Goal: Transaction & Acquisition: Purchase product/service

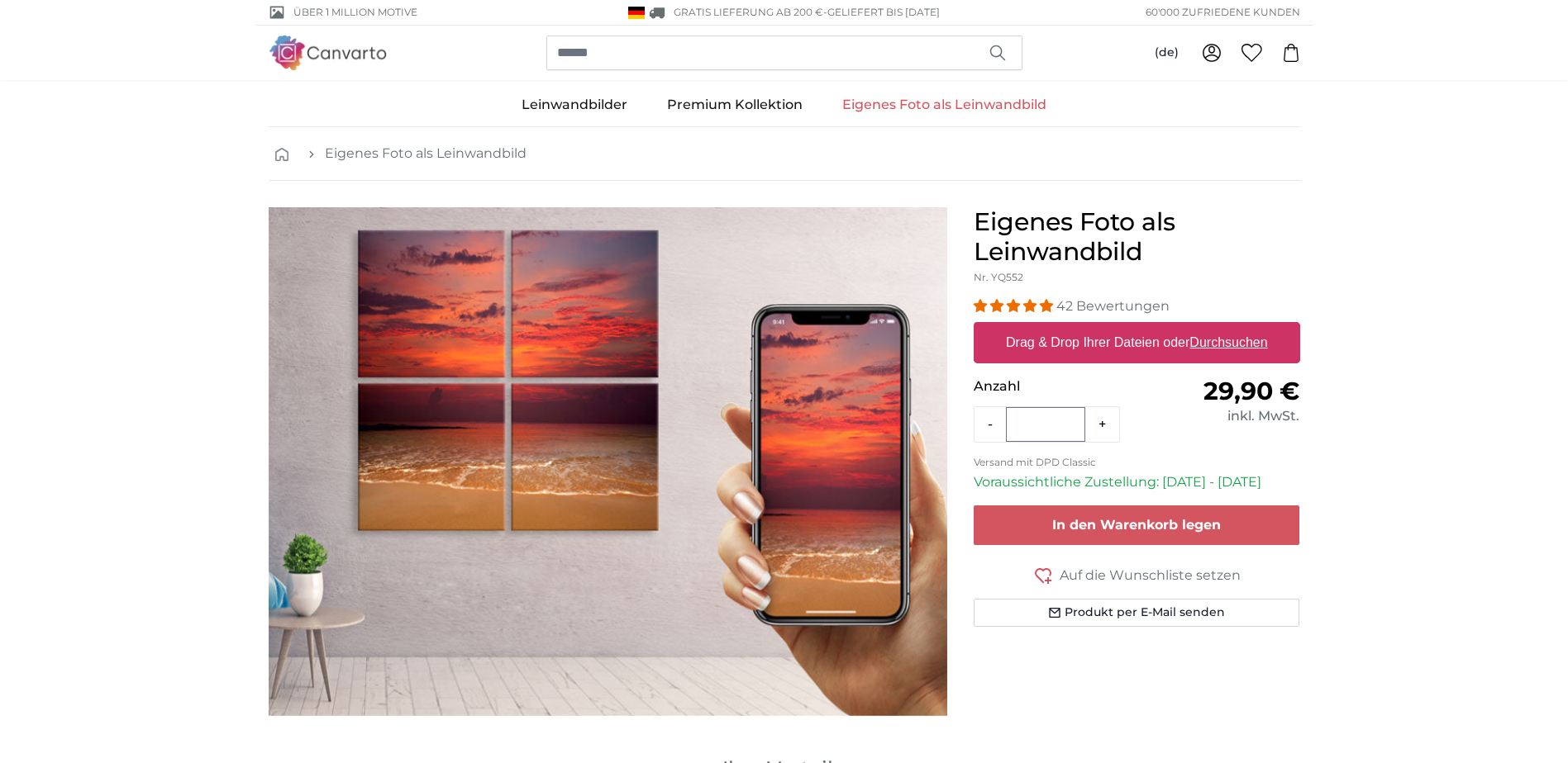
click at [1242, 340] on u "Durchsuchen" at bounding box center [1227, 342] width 77 height 14
click at [1242, 327] on input "Drag & Drop Ihrer Dateien oder Durchsuchen" at bounding box center [1136, 325] width 326 height 5
type input "**********"
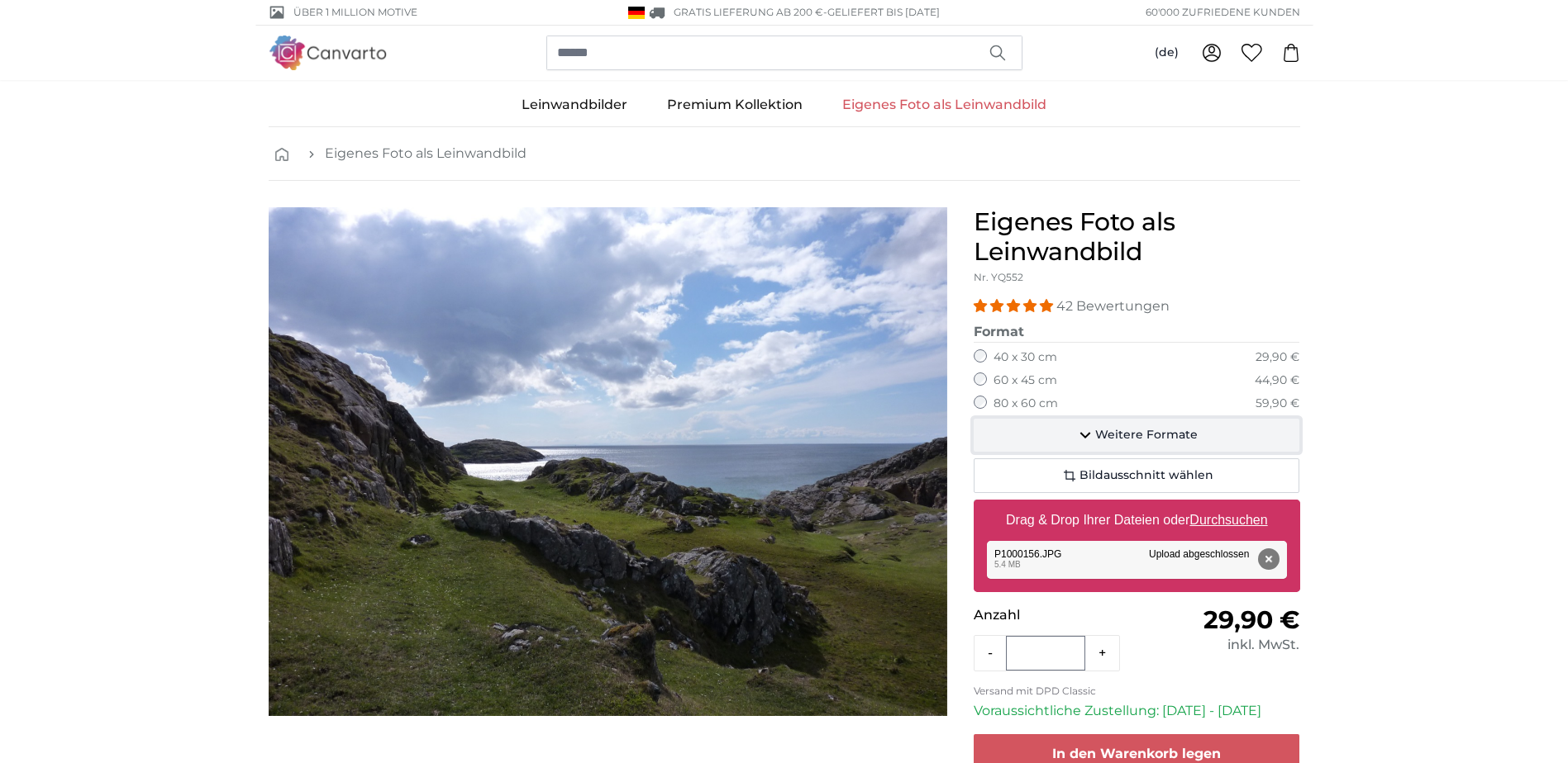
click at [1148, 435] on span "Weitere Formate" at bounding box center [1146, 435] width 102 height 17
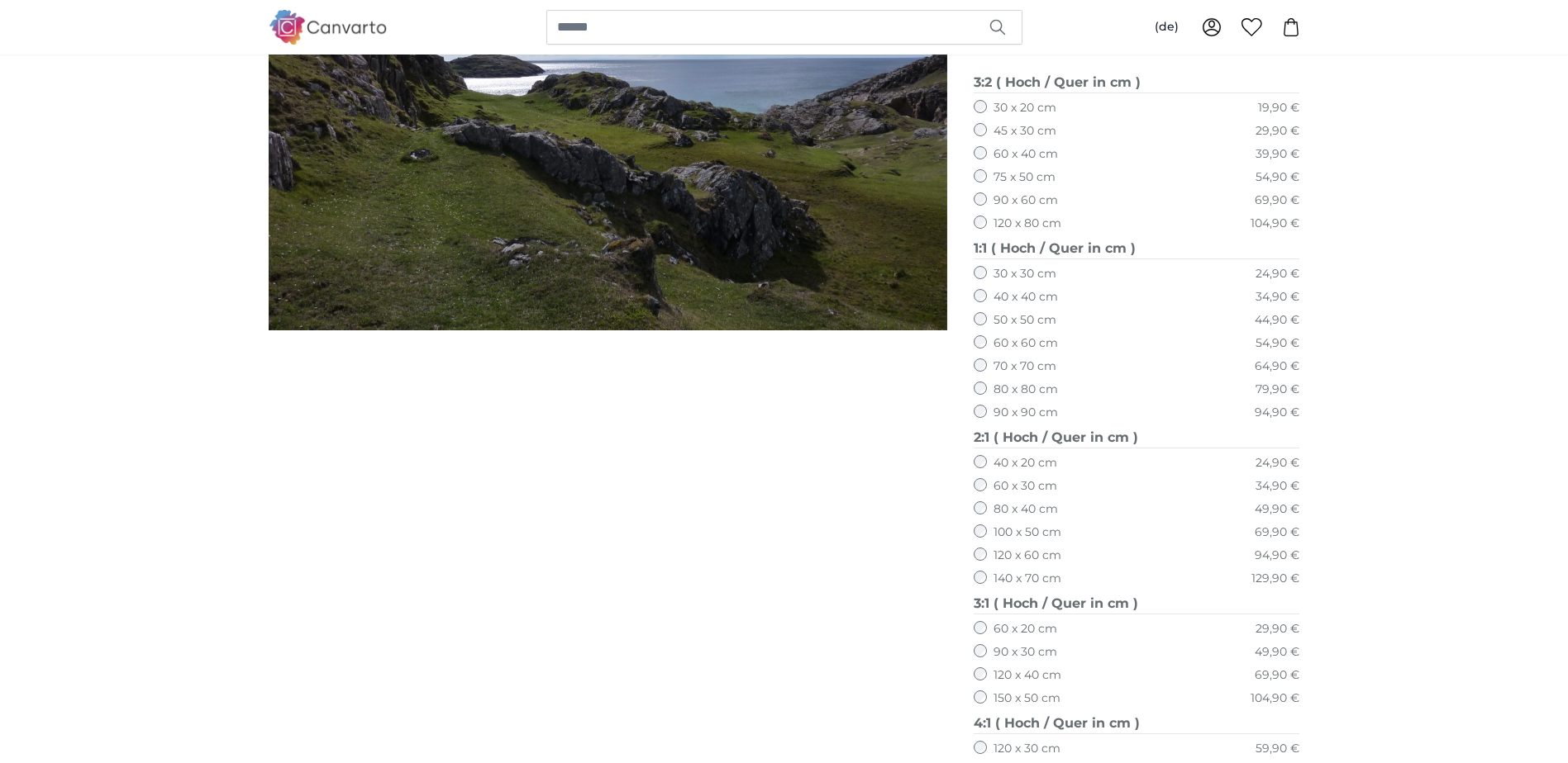
scroll to position [414, 0]
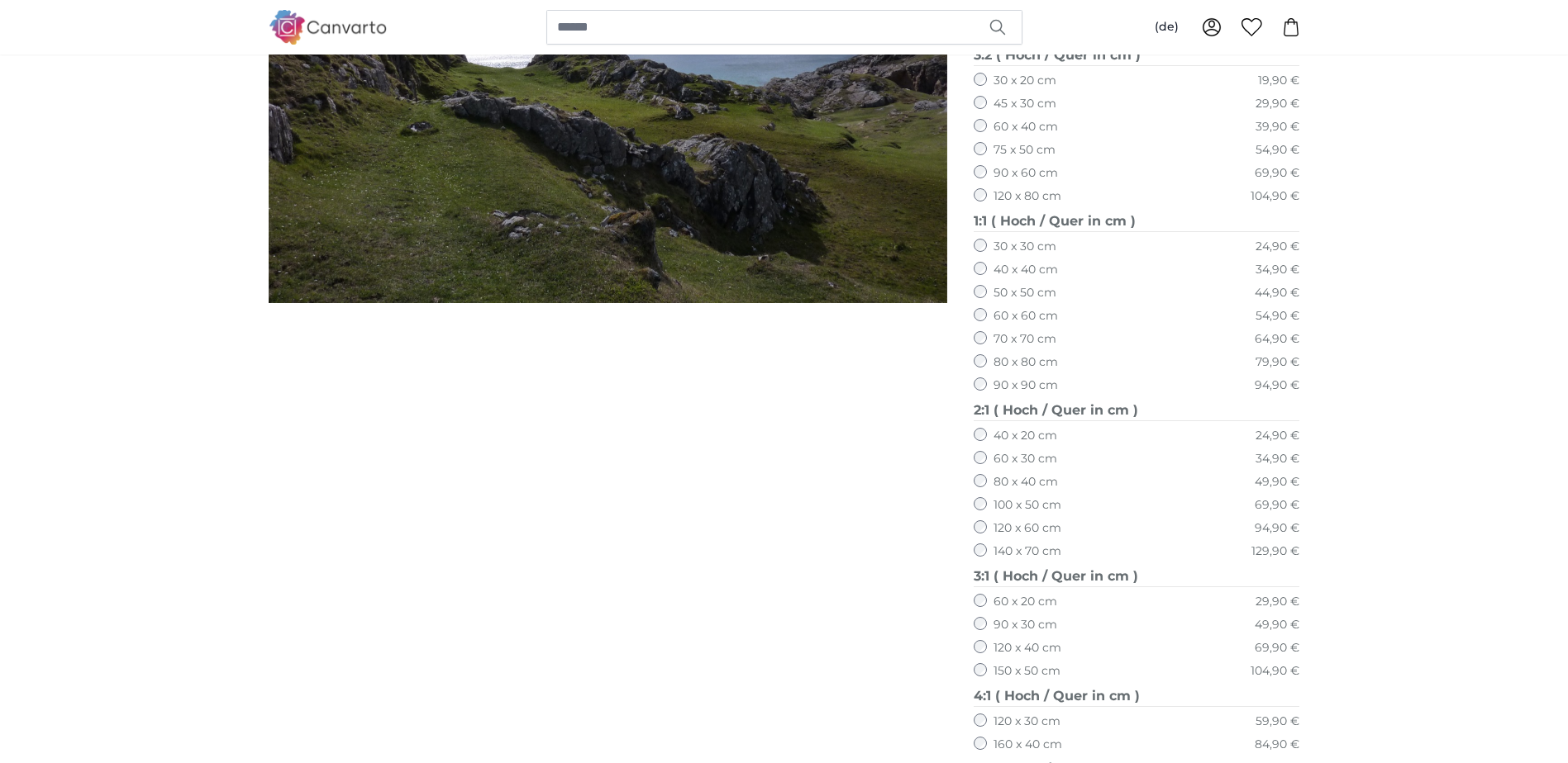
click at [1021, 671] on label "150 x 50 cm" at bounding box center [1026, 671] width 67 height 17
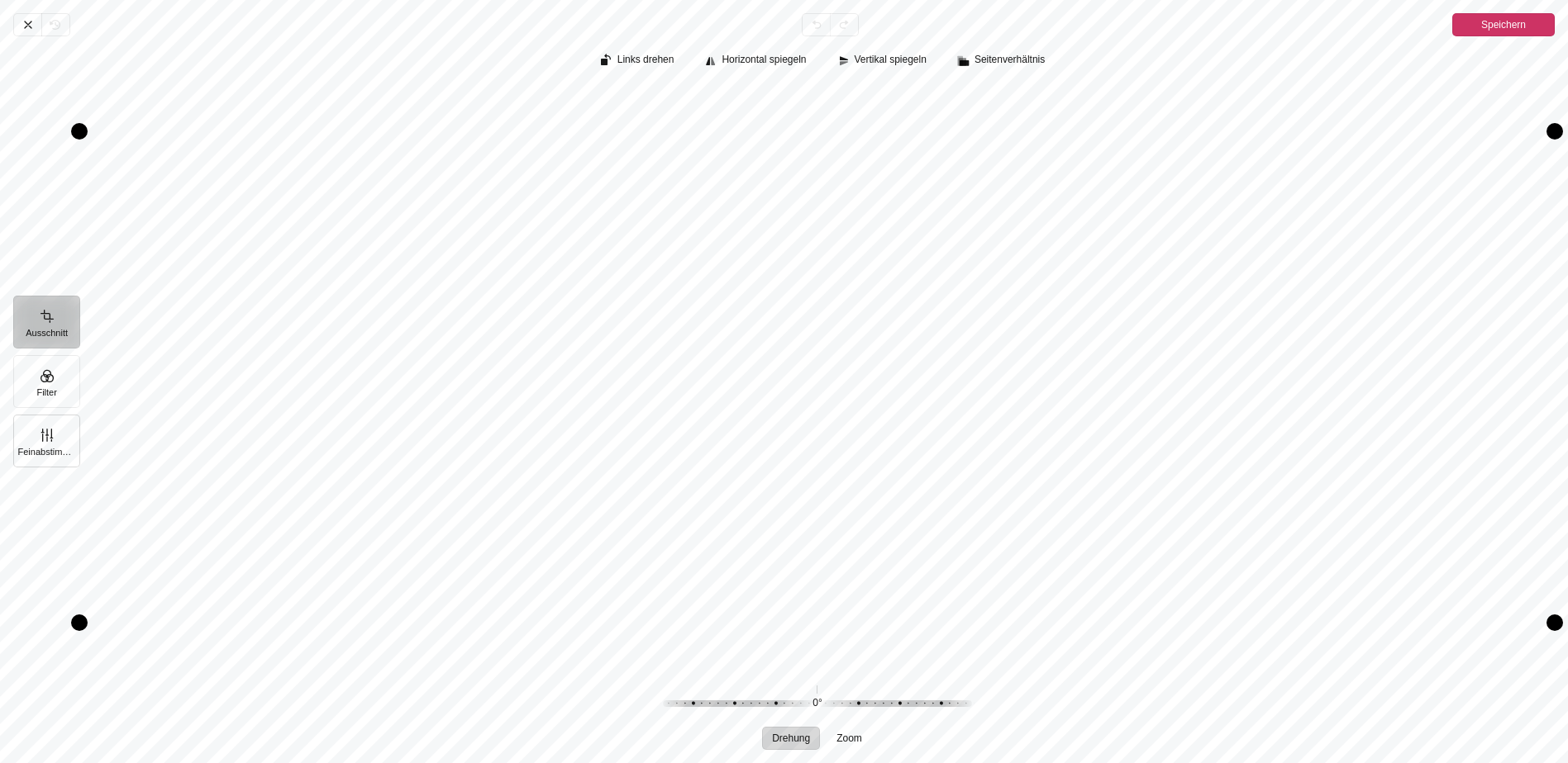
click at [42, 432] on button "Feinabstimmung" at bounding box center [46, 440] width 67 height 52
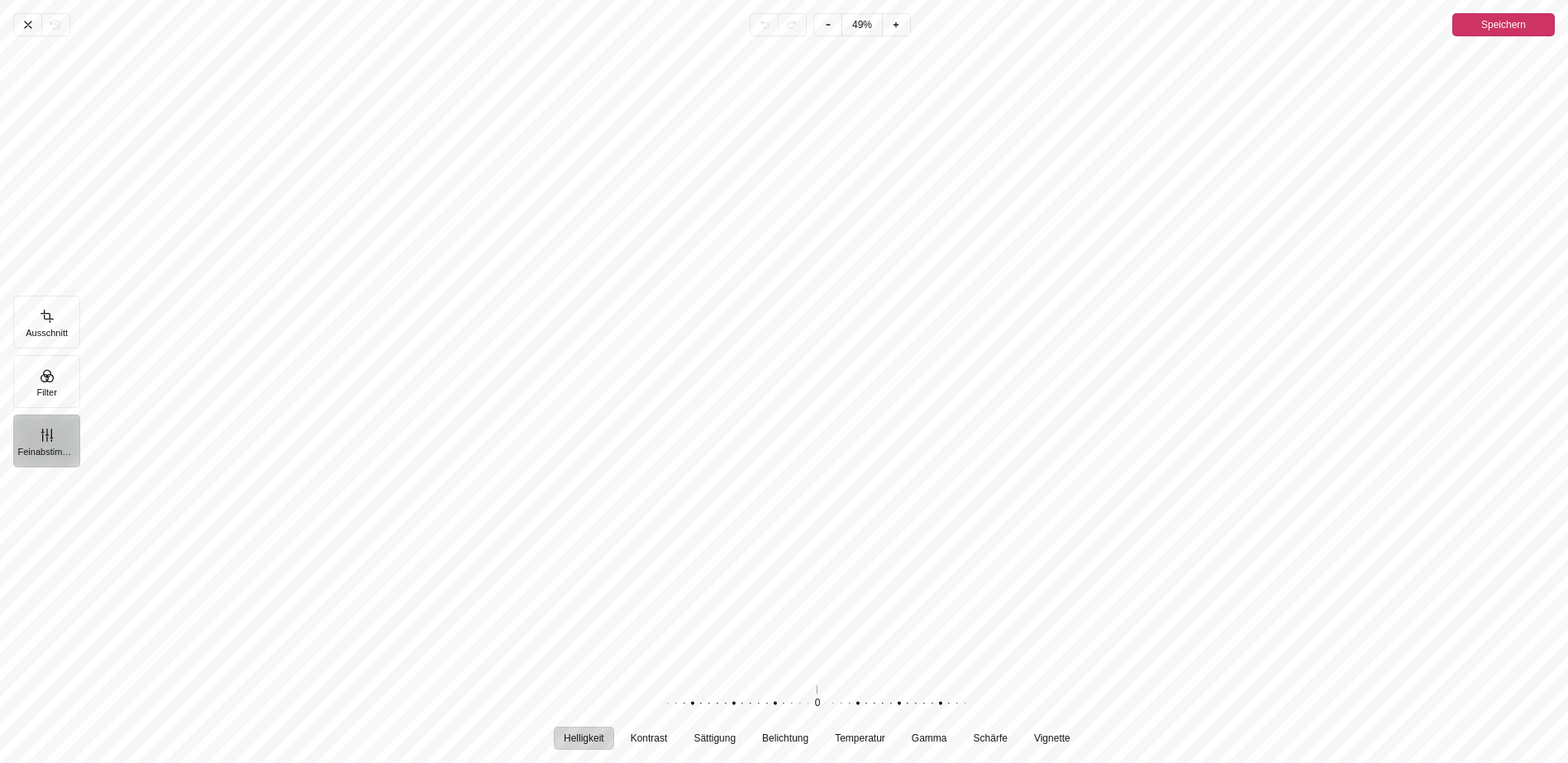
drag, startPoint x: 818, startPoint y: 699, endPoint x: 817, endPoint y: 711, distance: 12.0
click at [817, 711] on div "Pintura" at bounding box center [808, 704] width 318 height 46
click at [659, 746] on button "Kontrast" at bounding box center [649, 739] width 57 height 23
click at [817, 706] on div "Pintura" at bounding box center [809, 704] width 318 height 46
click at [713, 742] on span "Sättigung" at bounding box center [714, 738] width 42 height 10
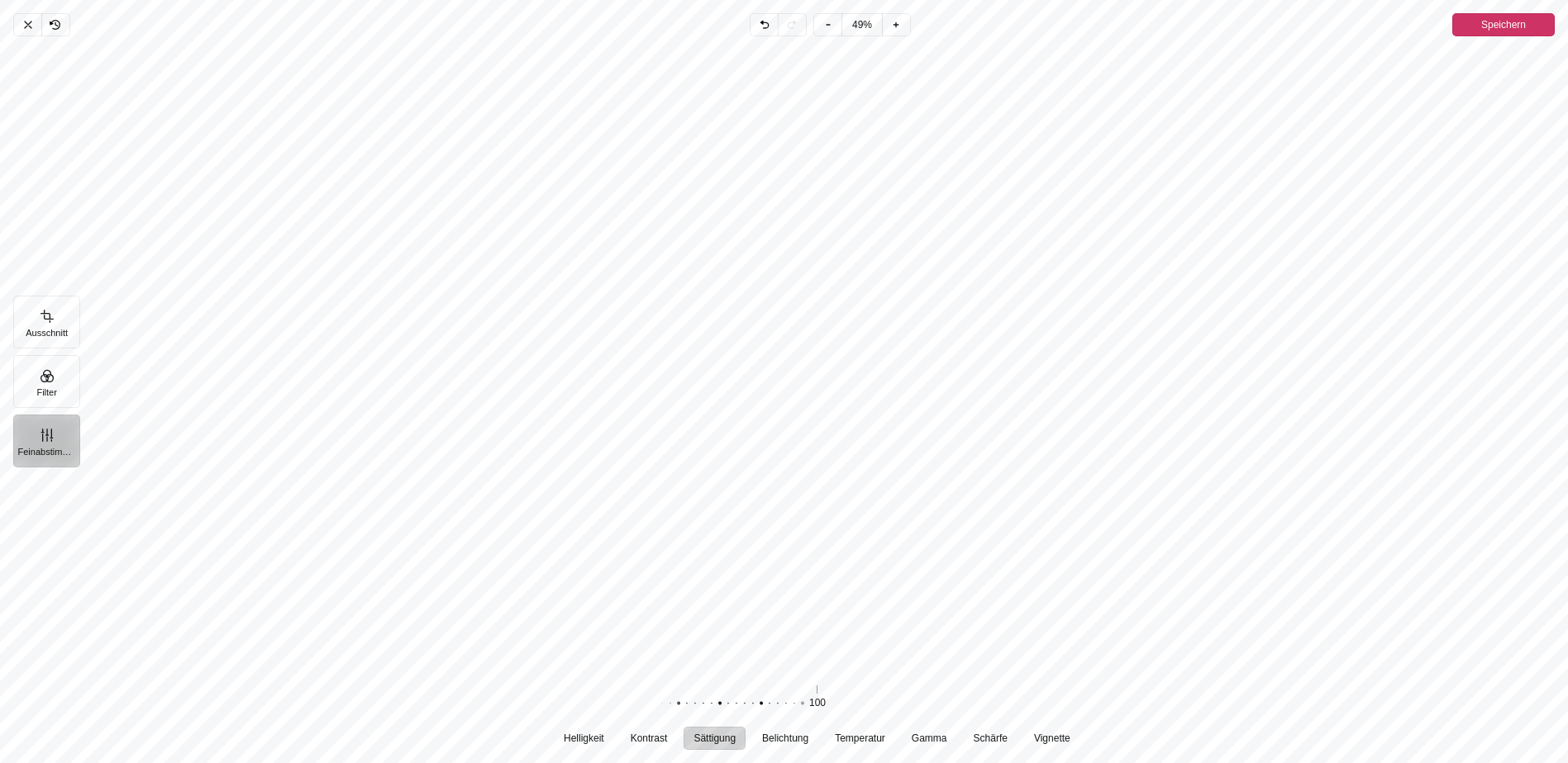
drag, startPoint x: 822, startPoint y: 705, endPoint x: 602, endPoint y: 710, distance: 220.1
click at [602, 710] on div "100 Zurücksetzen" at bounding box center [817, 704] width 529 height 46
click at [803, 737] on span "Belichtung" at bounding box center [785, 738] width 46 height 10
drag, startPoint x: 818, startPoint y: 702, endPoint x: 748, endPoint y: 710, distance: 70.5
click at [748, 710] on div "Pintura" at bounding box center [738, 704] width 318 height 46
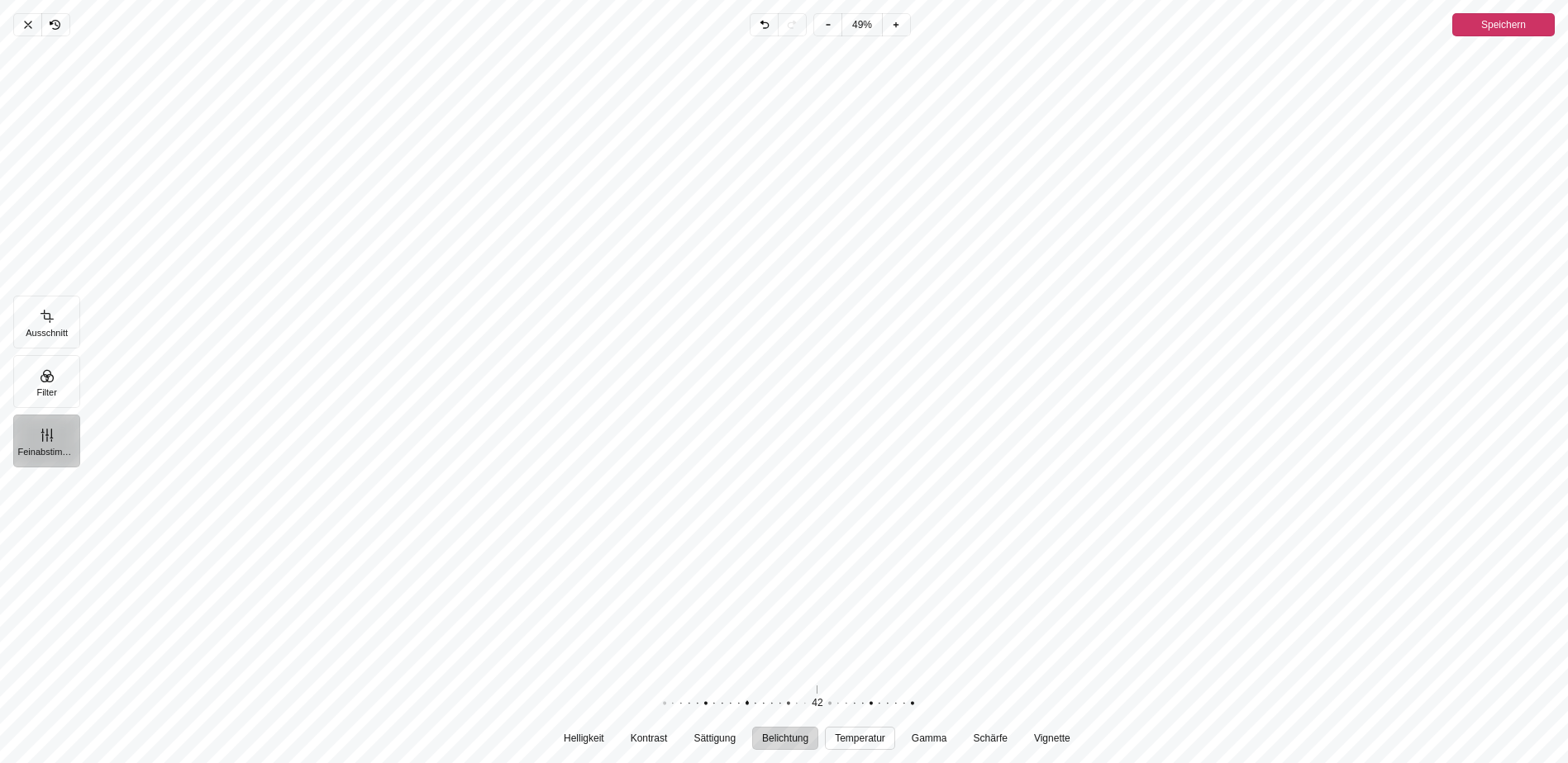
click at [856, 740] on span "Temperatur" at bounding box center [859, 738] width 51 height 10
click at [818, 705] on div "Pintura" at bounding box center [808, 704] width 318 height 46
click at [932, 740] on span "Gamma" at bounding box center [929, 738] width 36 height 10
click at [819, 703] on div "Pintura" at bounding box center [899, 704] width 318 height 46
click at [989, 735] on span "Schärfe" at bounding box center [990, 738] width 34 height 10
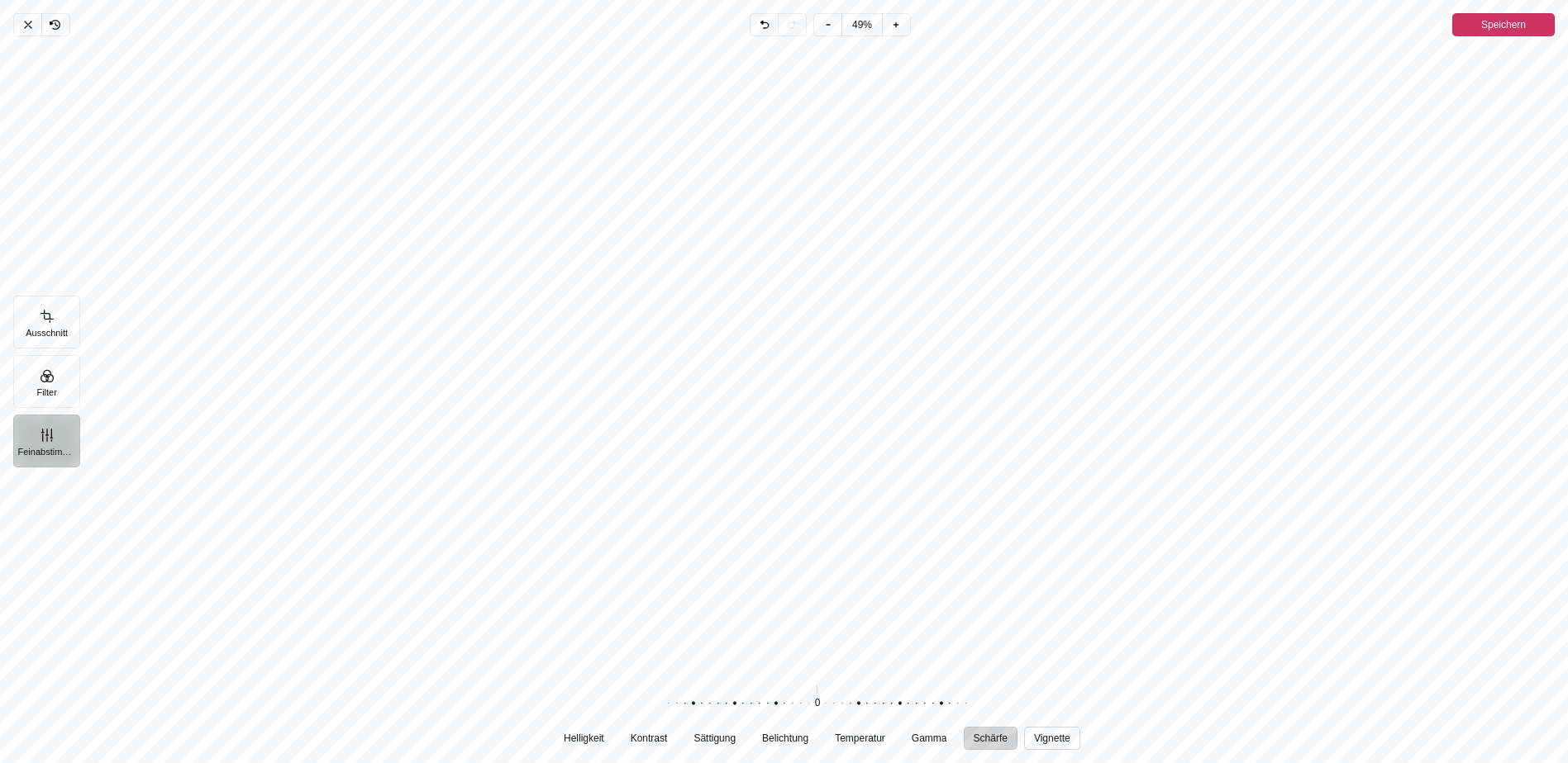
click at [1073, 739] on button "Vignette" at bounding box center [1051, 739] width 56 height 23
click at [816, 711] on div "Pintura" at bounding box center [808, 704] width 318 height 46
click at [656, 741] on span "Kontrast" at bounding box center [649, 738] width 37 height 10
click at [588, 739] on span "Helligkeit" at bounding box center [584, 738] width 41 height 10
click at [713, 739] on span "Sättigung" at bounding box center [714, 738] width 42 height 10
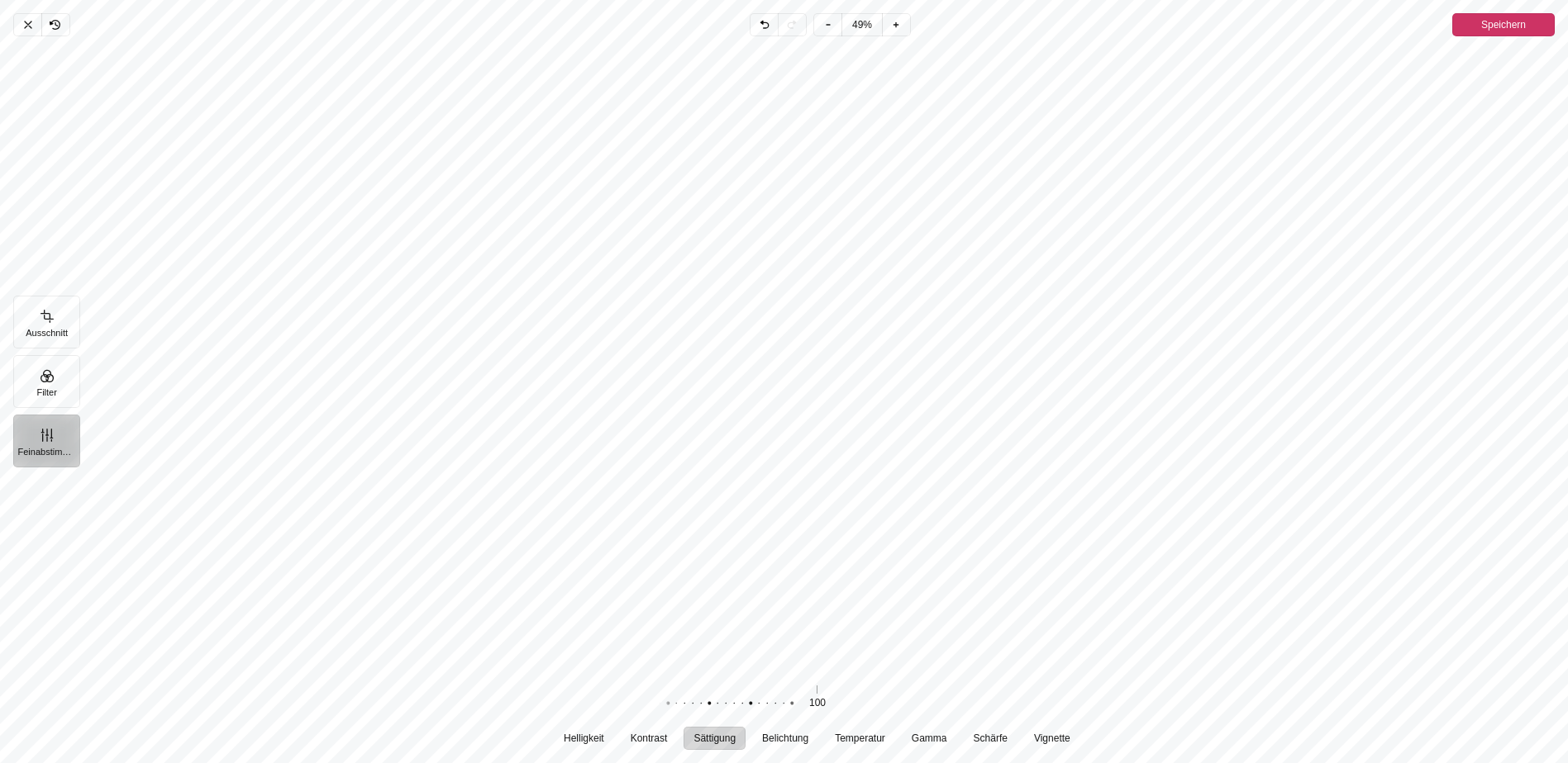
drag, startPoint x: 818, startPoint y: 703, endPoint x: 689, endPoint y: 719, distance: 130.0
click at [689, 719] on div "Pintura" at bounding box center [816, 704] width 318 height 46
drag, startPoint x: 734, startPoint y: 710, endPoint x: 803, endPoint y: 709, distance: 69.0
click at [803, 709] on div "Pintura" at bounding box center [712, 704] width 318 height 46
click at [804, 738] on span "Belichtung" at bounding box center [785, 738] width 46 height 10
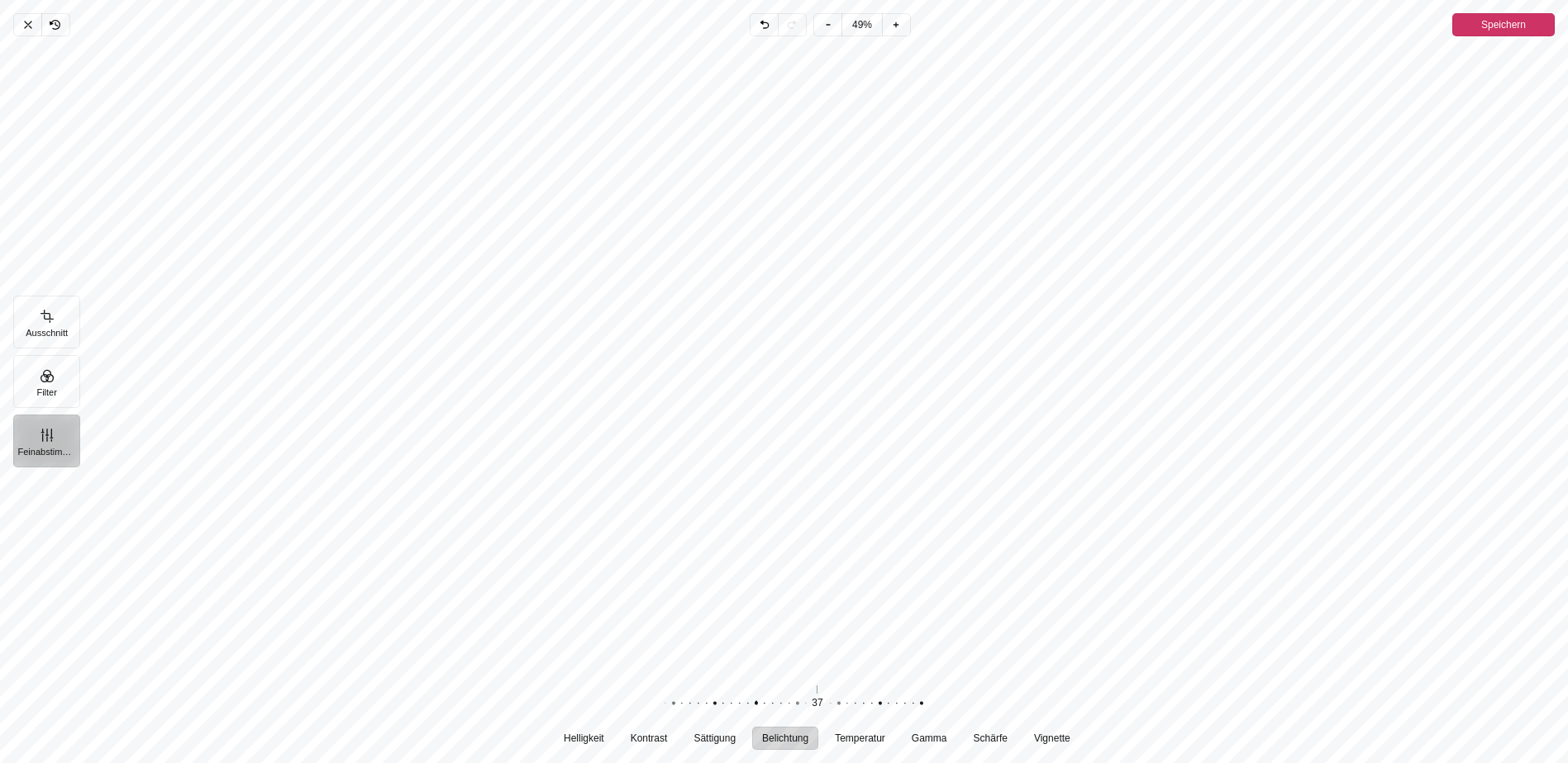
drag, startPoint x: 820, startPoint y: 703, endPoint x: 829, endPoint y: 705, distance: 9.2
click at [829, 705] on div "Pintura" at bounding box center [747, 704] width 318 height 46
drag, startPoint x: 873, startPoint y: 545, endPoint x: 898, endPoint y: 590, distance: 51.5
click at [898, 590] on div "Pintura" at bounding box center [823, 358] width 1488 height 631
click at [899, 590] on div "Pintura" at bounding box center [823, 358] width 1488 height 631
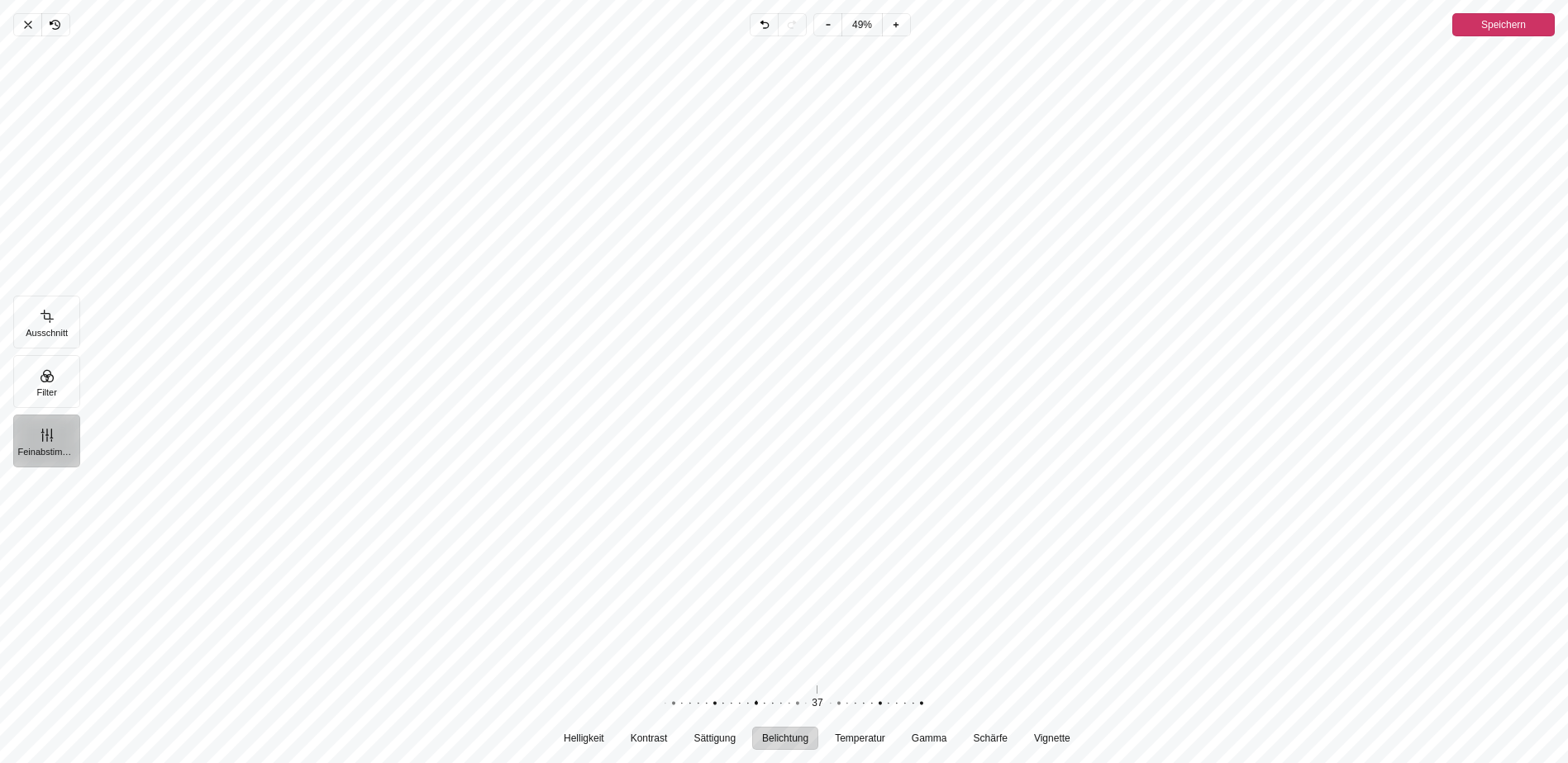
drag, startPoint x: 910, startPoint y: 350, endPoint x: 904, endPoint y: 406, distance: 56.3
click at [916, 363] on div "Pintura" at bounding box center [823, 358] width 1488 height 631
click at [71, 322] on button "Ausschnitt" at bounding box center [46, 322] width 67 height 52
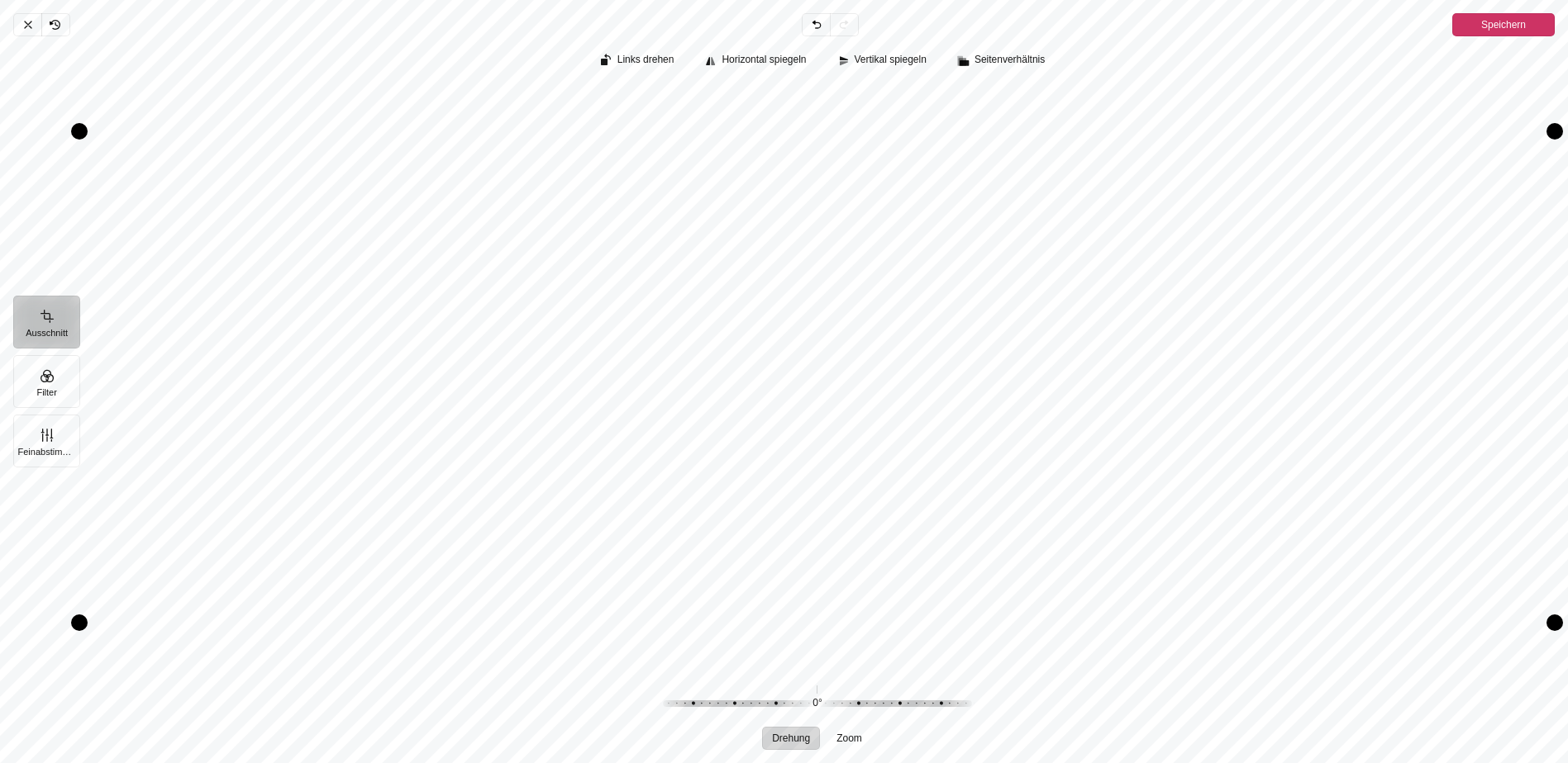
drag, startPoint x: 577, startPoint y: 523, endPoint x: 585, endPoint y: 463, distance: 60.5
click at [585, 463] on div "Pintura" at bounding box center [816, 377] width 1475 height 582
click at [26, 23] on icon "Pintura" at bounding box center [28, 24] width 13 height 13
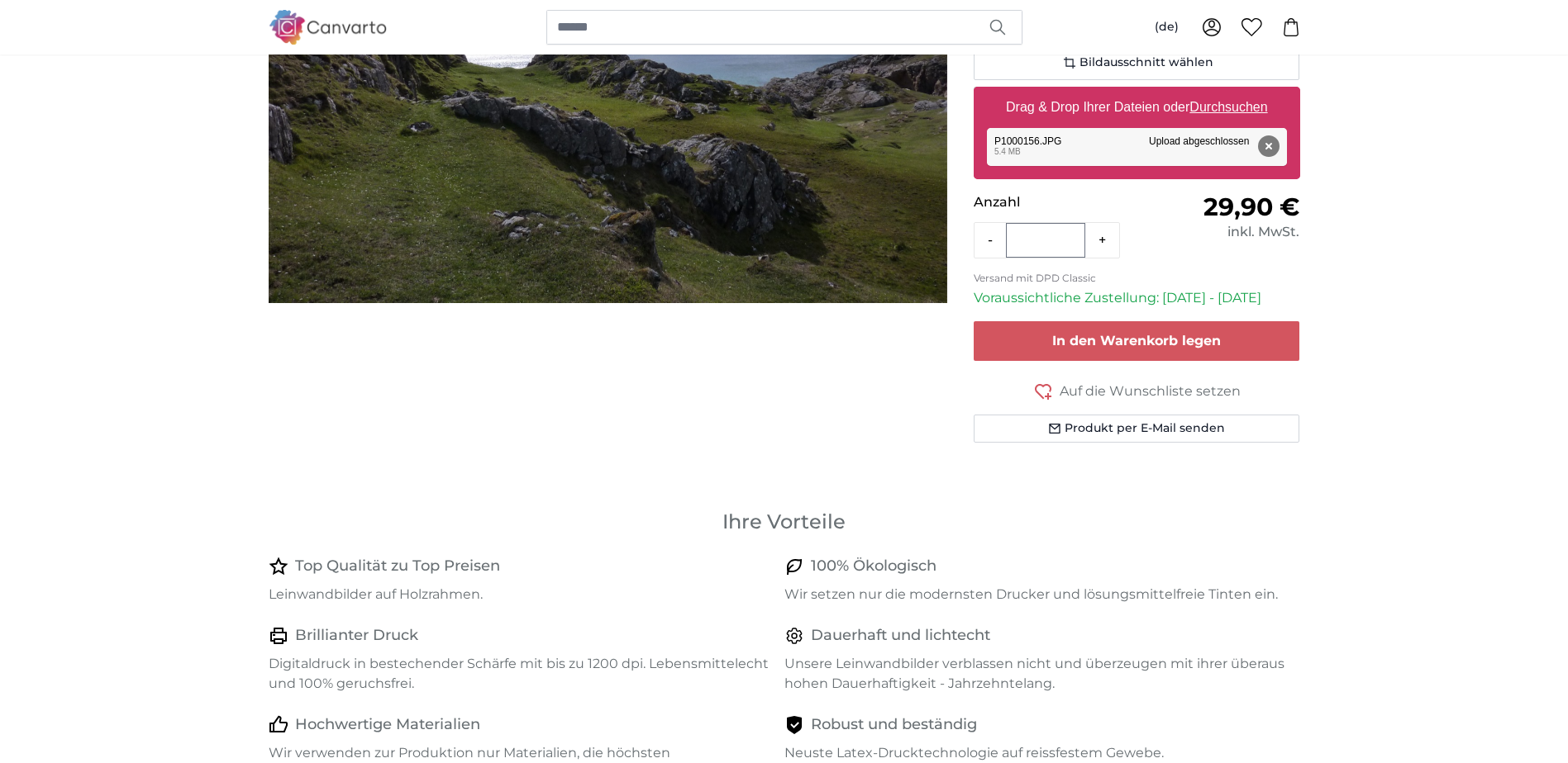
scroll to position [331, 0]
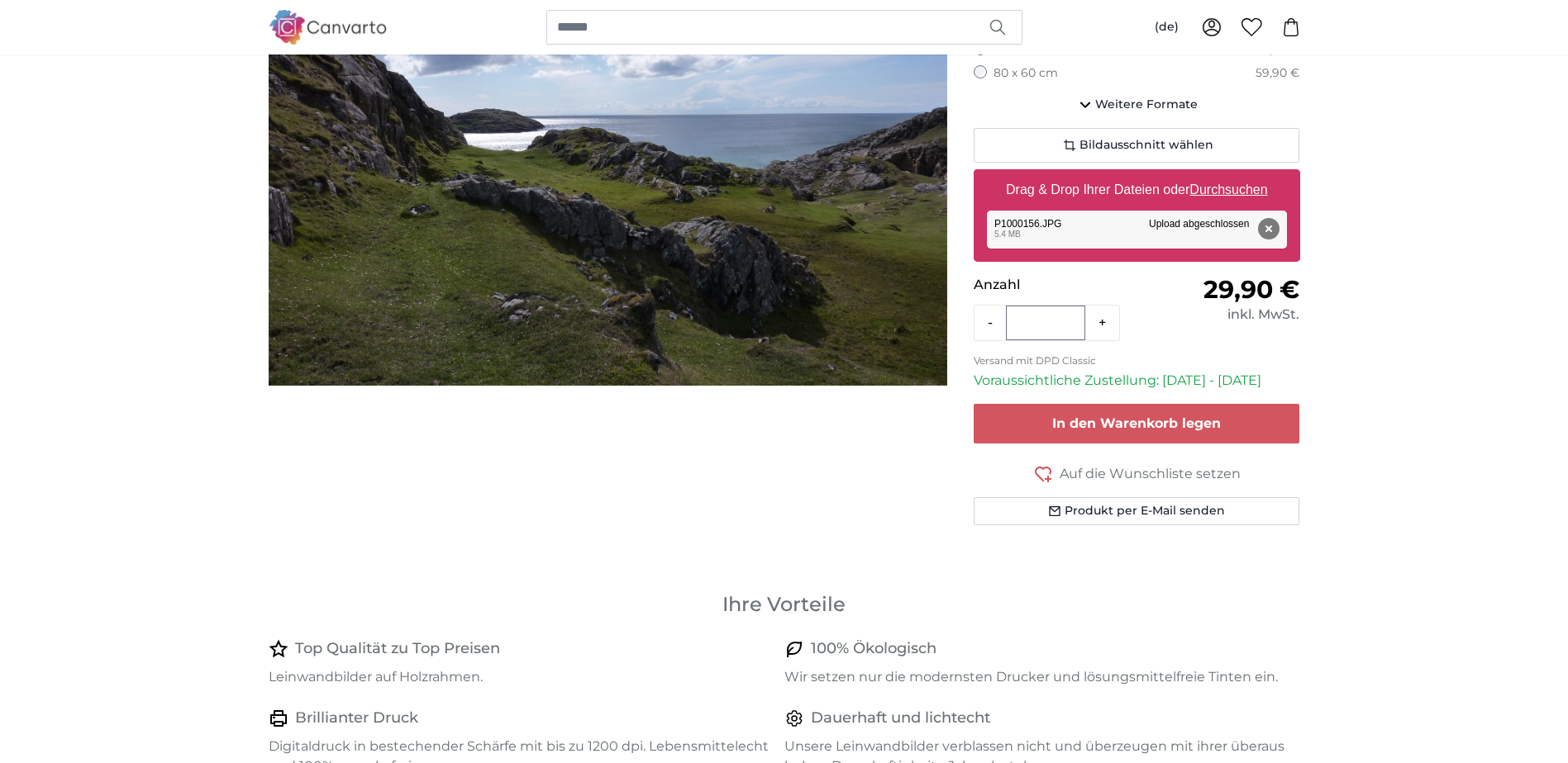
click at [1234, 188] on u "Durchsuchen" at bounding box center [1227, 189] width 77 height 14
click at [1234, 174] on input "Drag & Drop Ihrer Dateien oder Durchsuchen" at bounding box center [1136, 172] width 326 height 5
type input "**********"
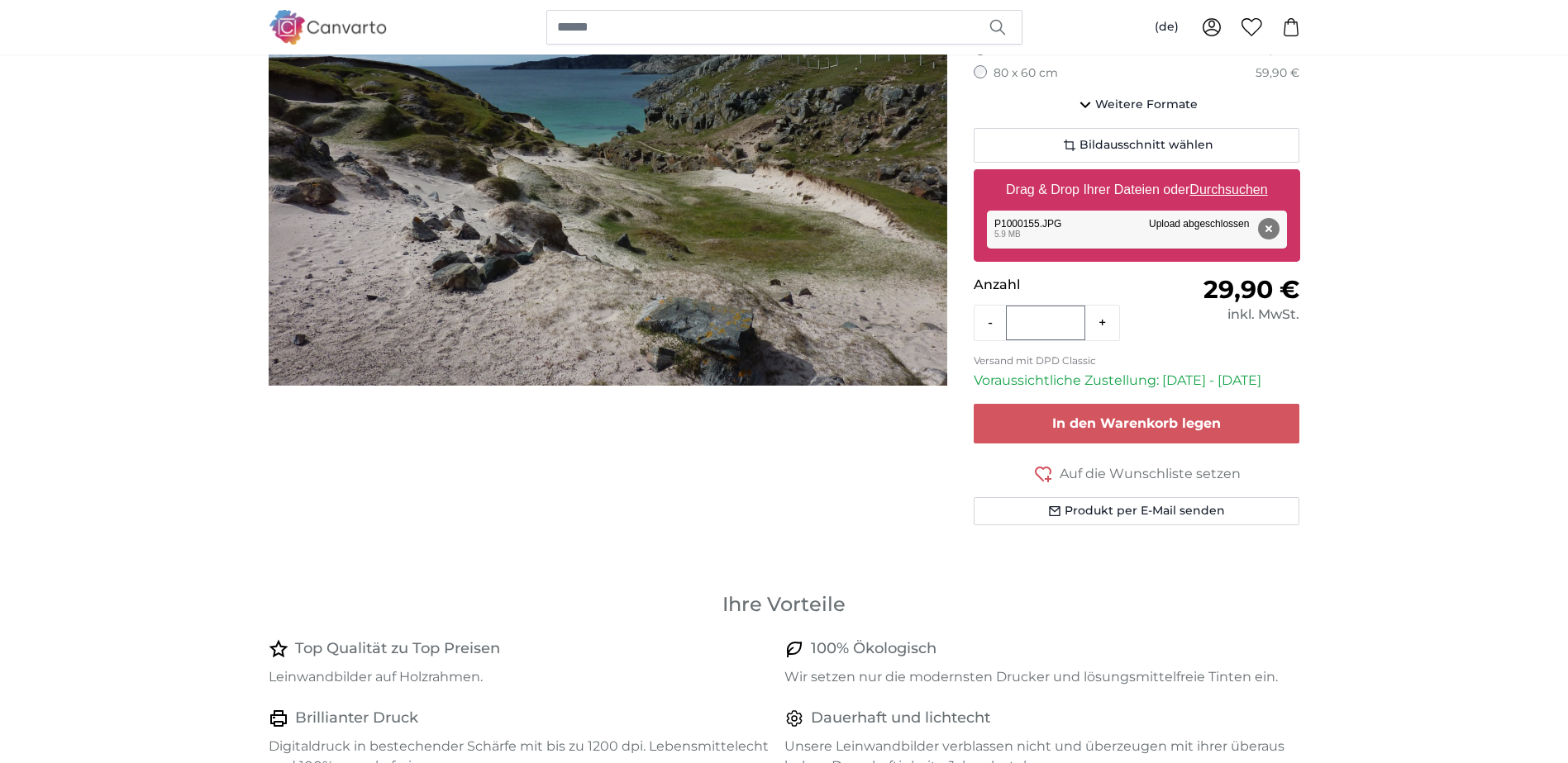
click at [759, 204] on img "1 of 1" at bounding box center [607, 132] width 679 height 509
click at [1112, 143] on span "Bildausschnitt wählen" at bounding box center [1146, 145] width 134 height 17
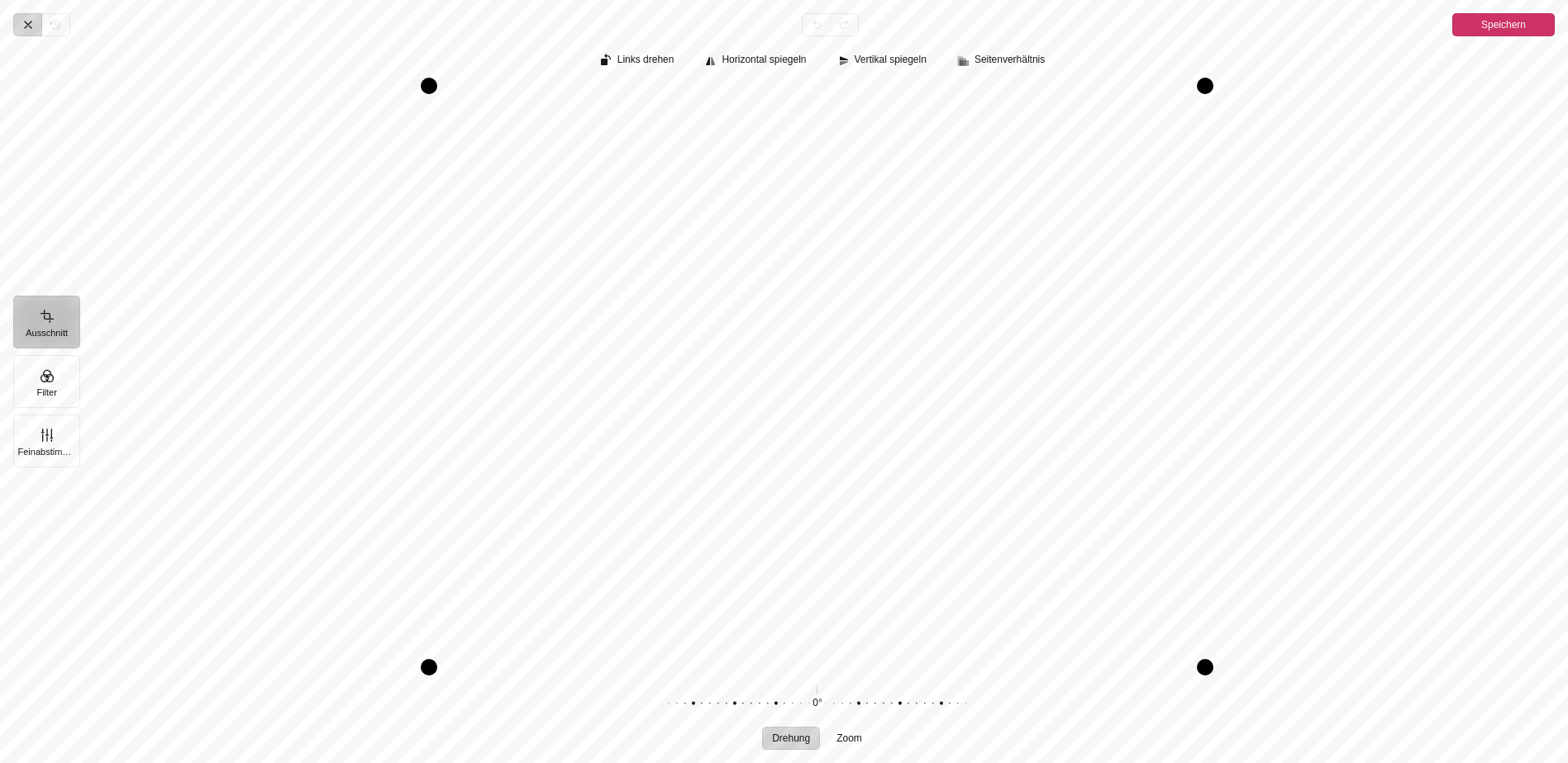
click at [18, 21] on span "Abbrechen" at bounding box center [28, 25] width 28 height 23
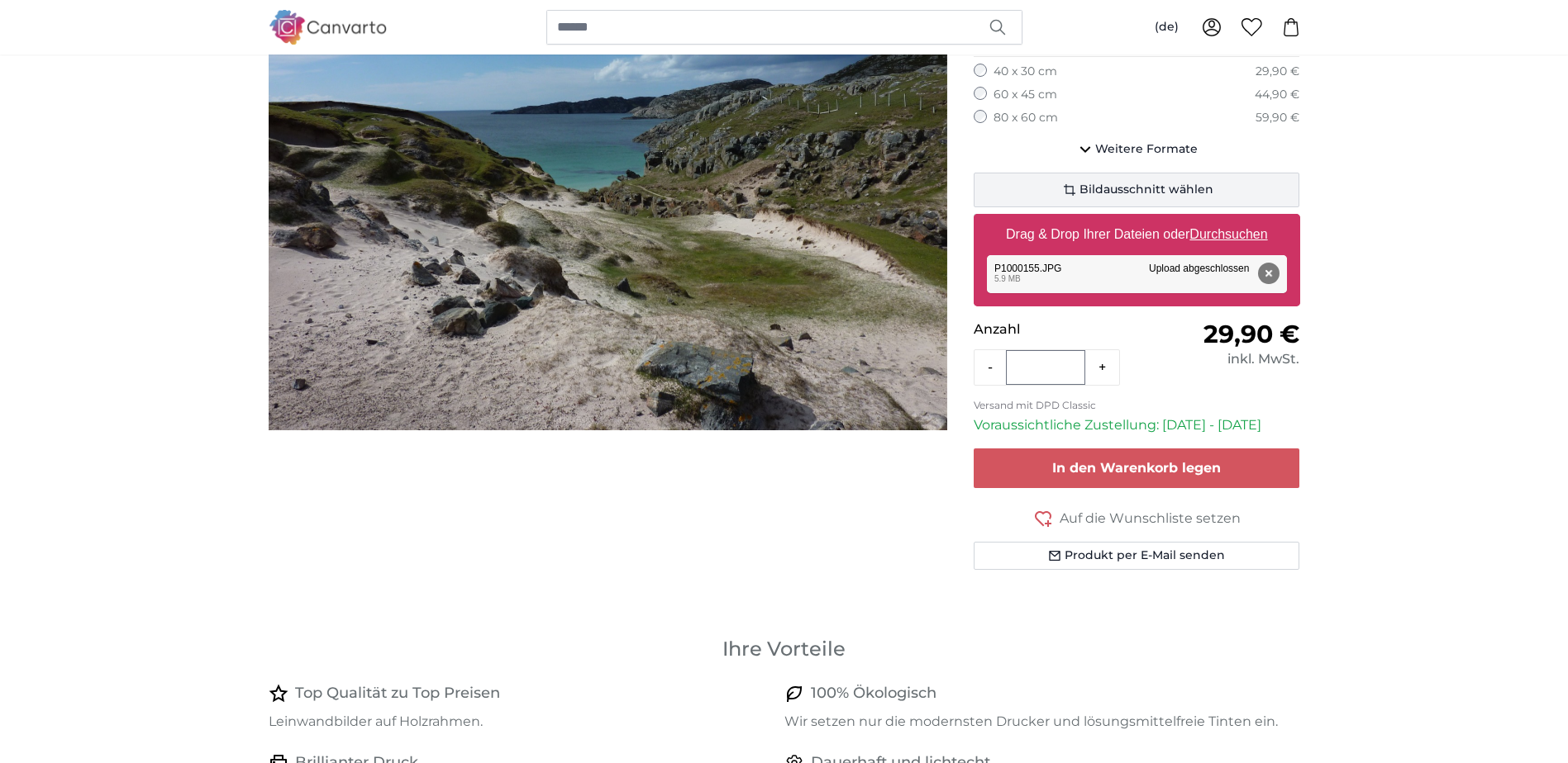
scroll to position [248, 0]
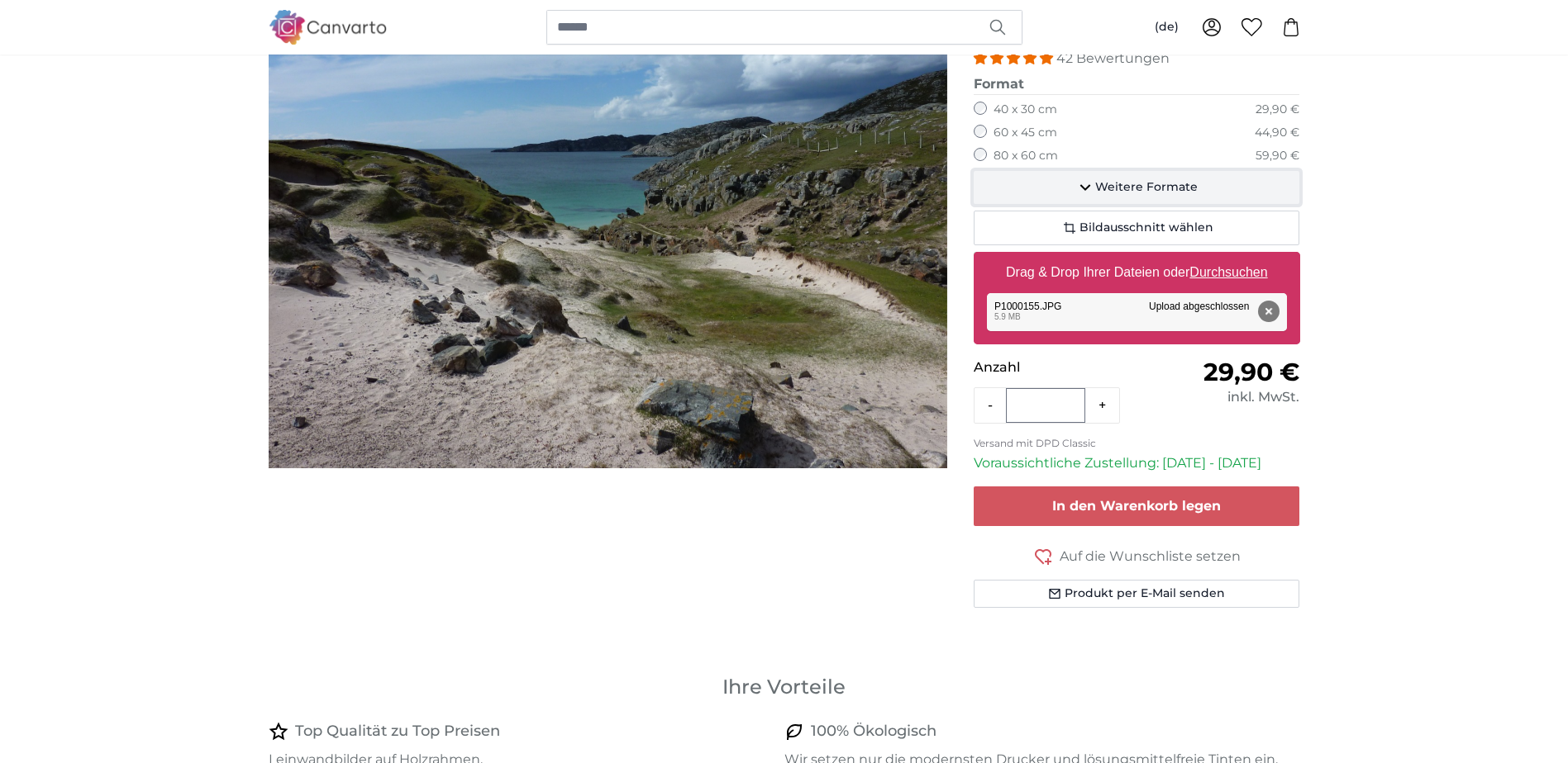
click at [1111, 187] on span "Weitere Formate" at bounding box center [1146, 188] width 102 height 17
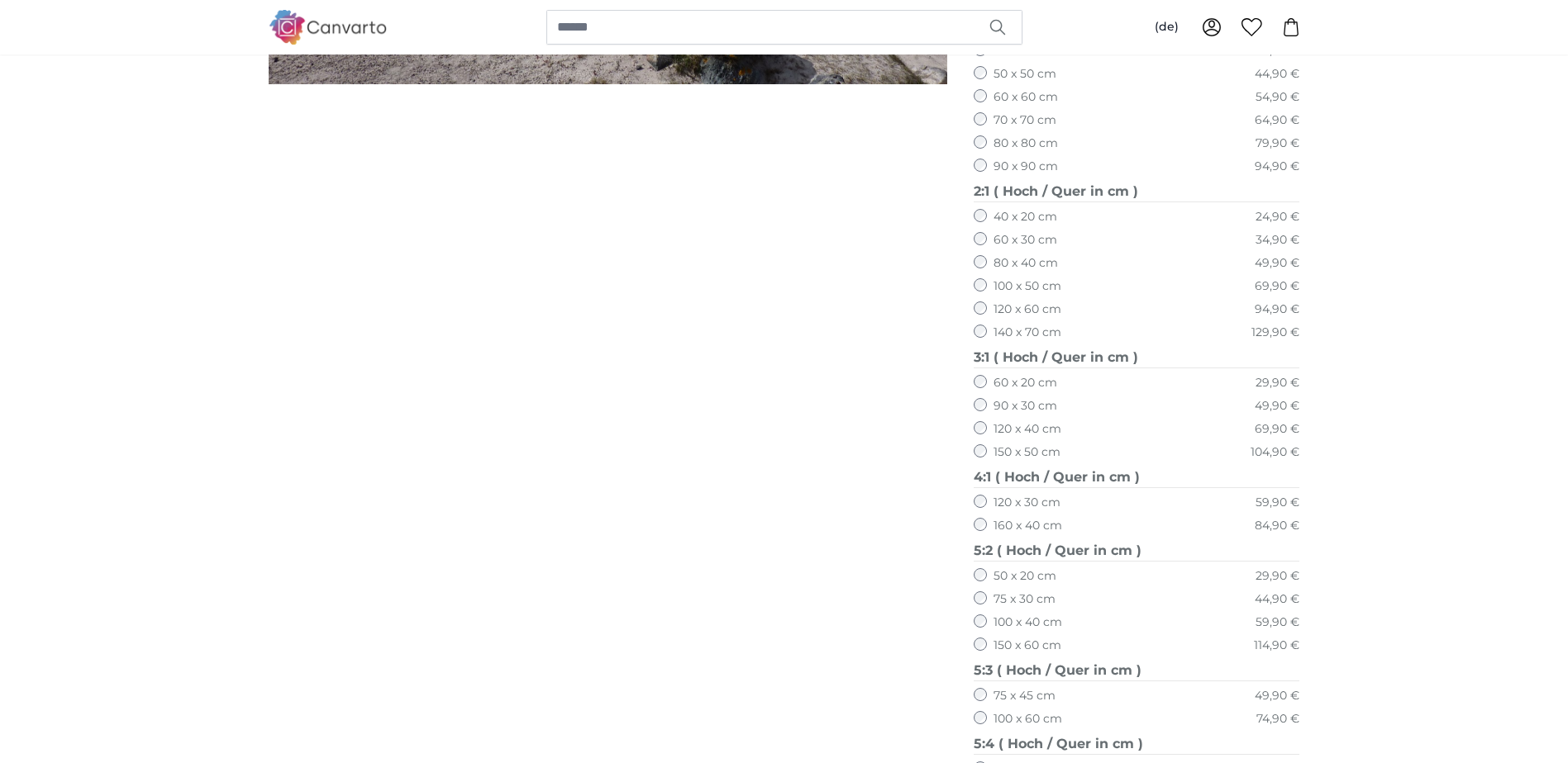
scroll to position [743, 0]
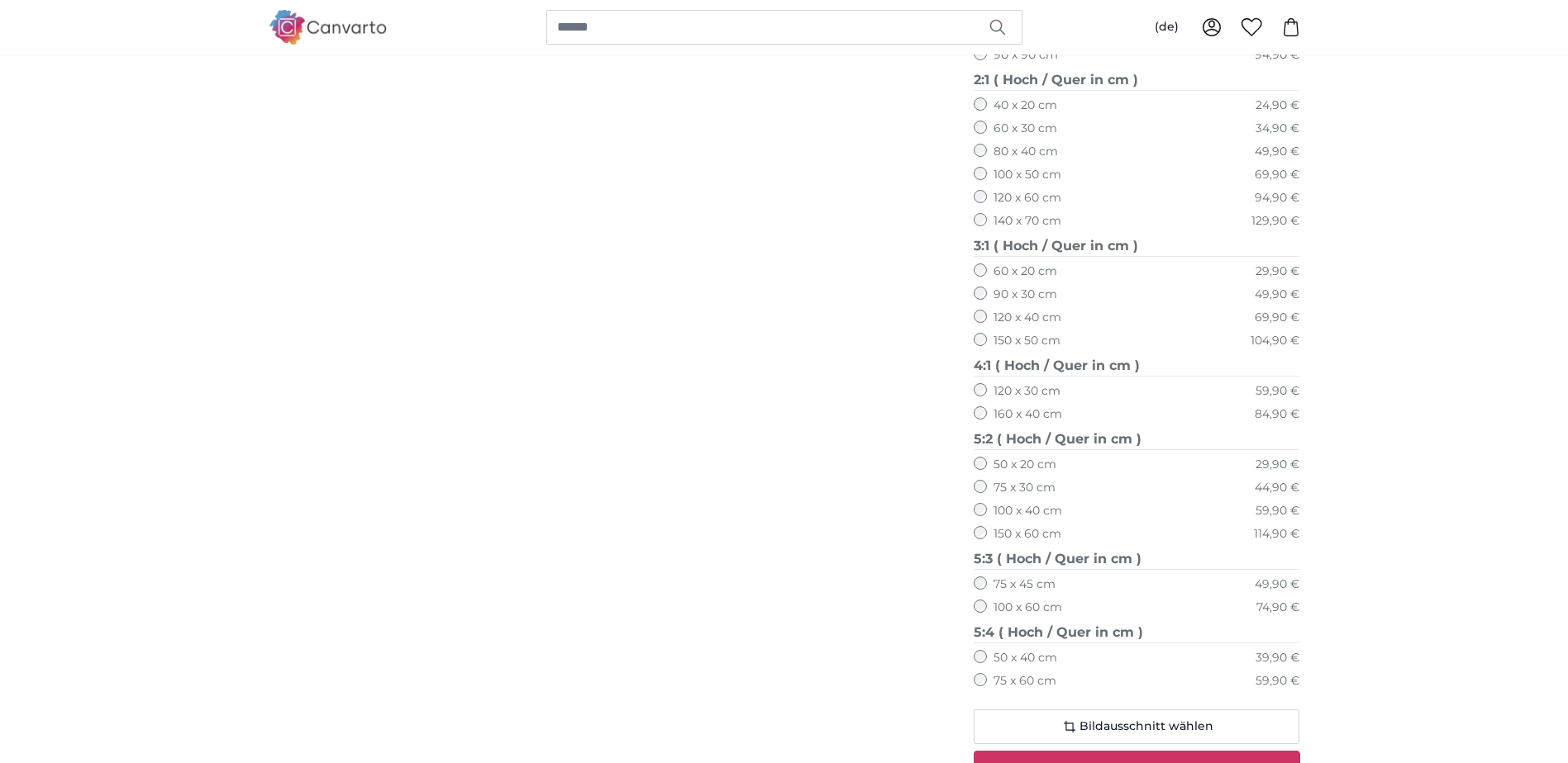
click at [1023, 339] on label "150 x 50 cm" at bounding box center [1026, 341] width 67 height 17
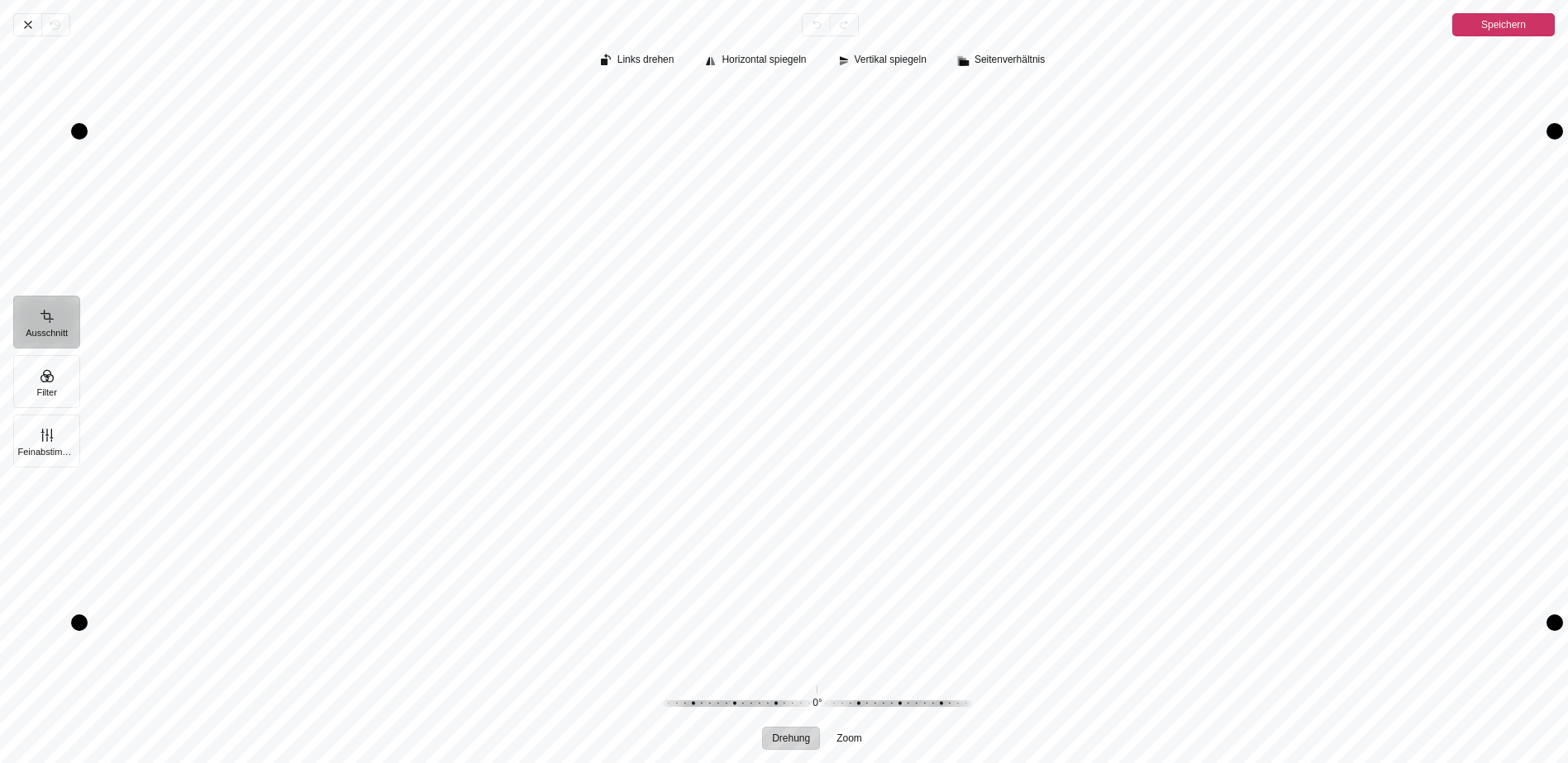
drag, startPoint x: 1051, startPoint y: 425, endPoint x: 1055, endPoint y: 416, distance: 9.8
click at [1055, 416] on div "Pintura" at bounding box center [816, 377] width 1475 height 582
click at [46, 373] on button "Filter" at bounding box center [46, 382] width 67 height 52
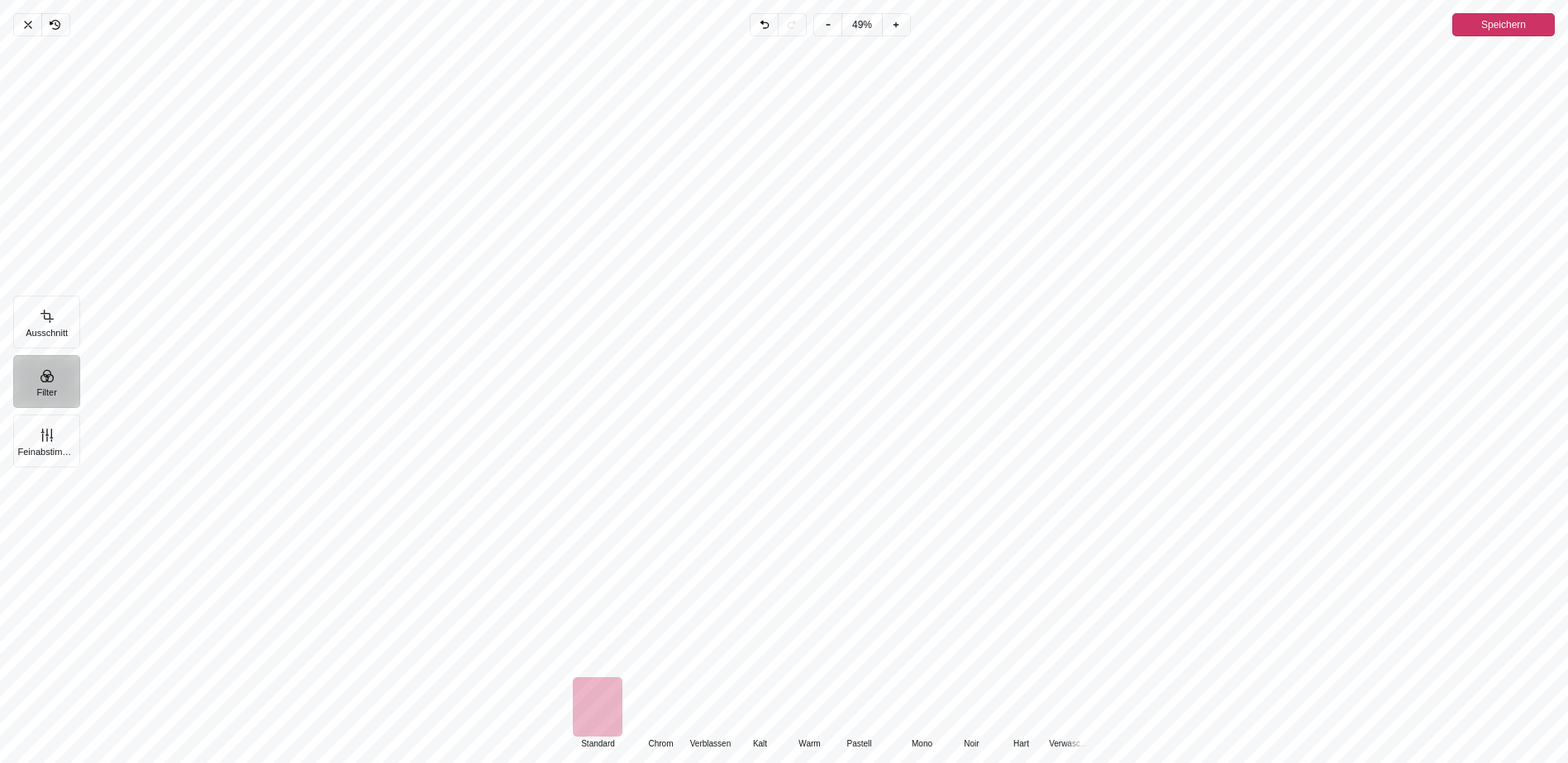
click at [800, 719] on div "Pintura" at bounding box center [809, 707] width 50 height 60
click at [849, 722] on div "Pintura" at bounding box center [858, 707] width 50 height 60
click at [913, 723] on div "Pintura" at bounding box center [921, 707] width 50 height 60
click at [996, 726] on ul "Mono Noir Hart Verwaschen" at bounding box center [995, 714] width 198 height 73
click at [820, 713] on div "Pintura" at bounding box center [809, 707] width 50 height 60
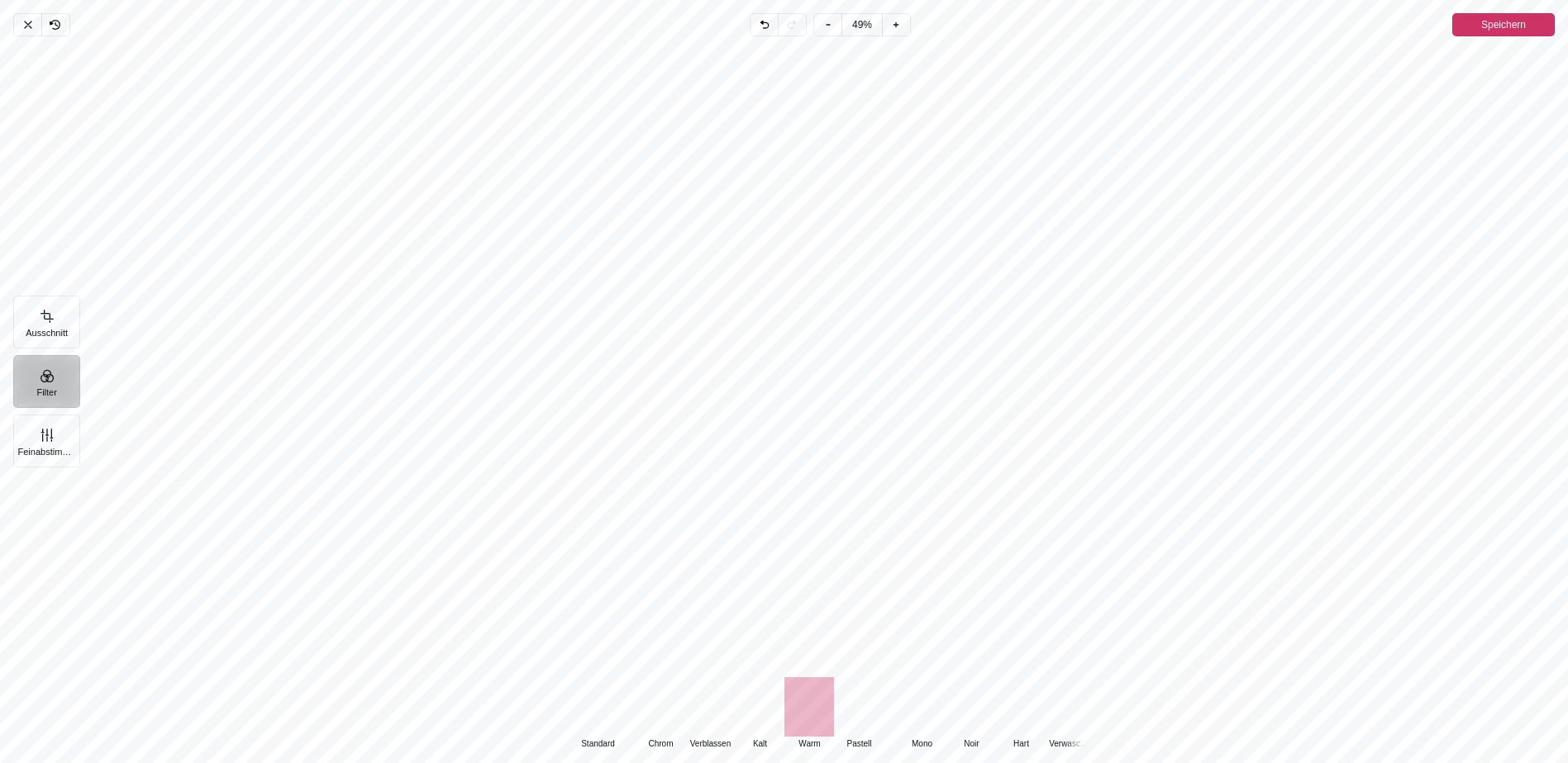
click at [767, 717] on div "Pintura" at bounding box center [760, 707] width 50 height 60
click at [802, 712] on div "Pintura" at bounding box center [809, 707] width 50 height 60
click at [718, 718] on div "Pintura" at bounding box center [710, 707] width 50 height 60
click at [654, 715] on div "Pintura" at bounding box center [660, 707] width 50 height 60
click at [607, 717] on div "Pintura" at bounding box center [598, 707] width 50 height 60
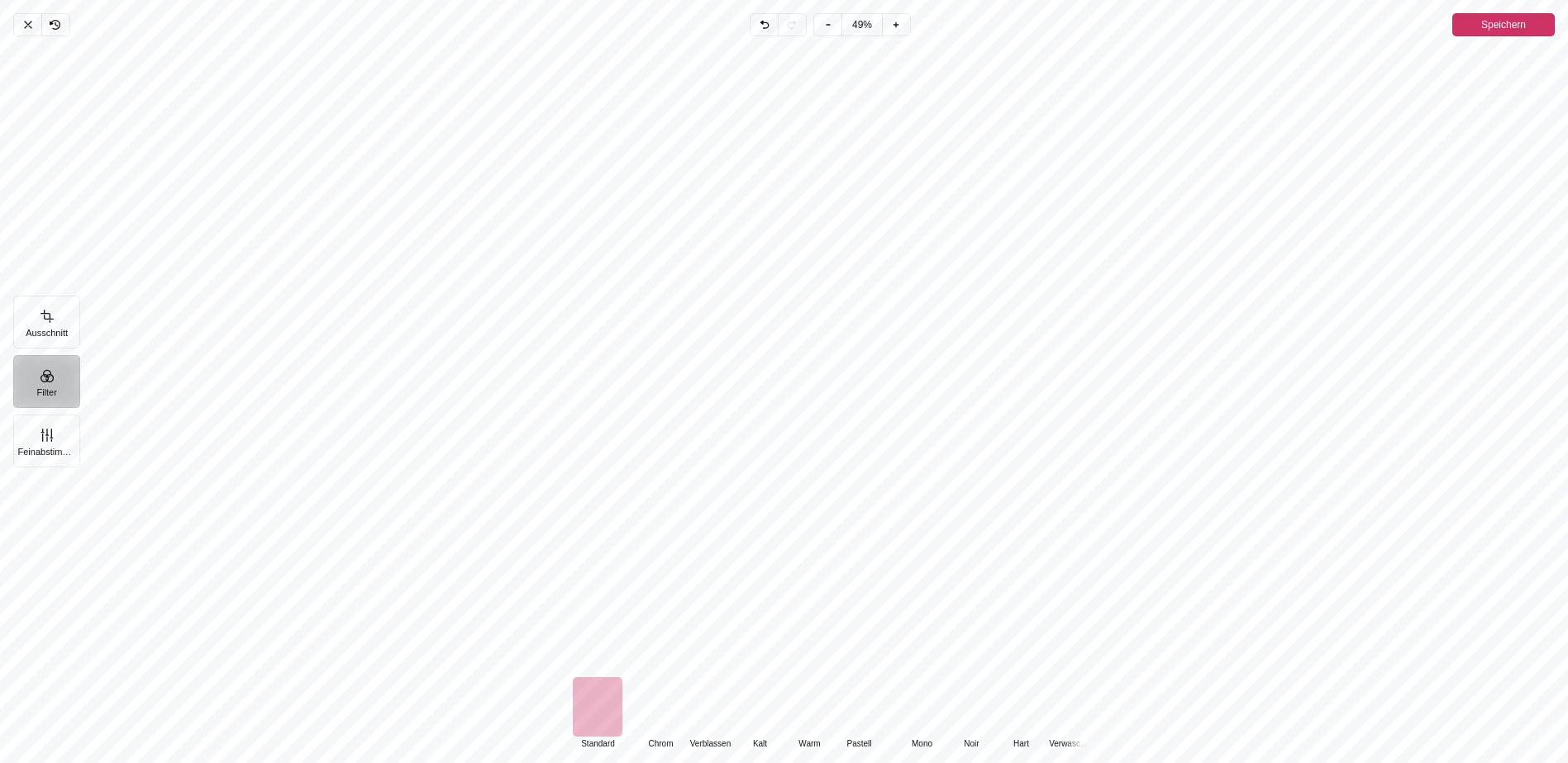
click at [803, 711] on div "Pintura" at bounding box center [809, 707] width 50 height 60
click at [610, 707] on div "Pintura" at bounding box center [598, 707] width 50 height 60
click at [28, 438] on button "Feinabstimmung" at bounding box center [46, 440] width 67 height 52
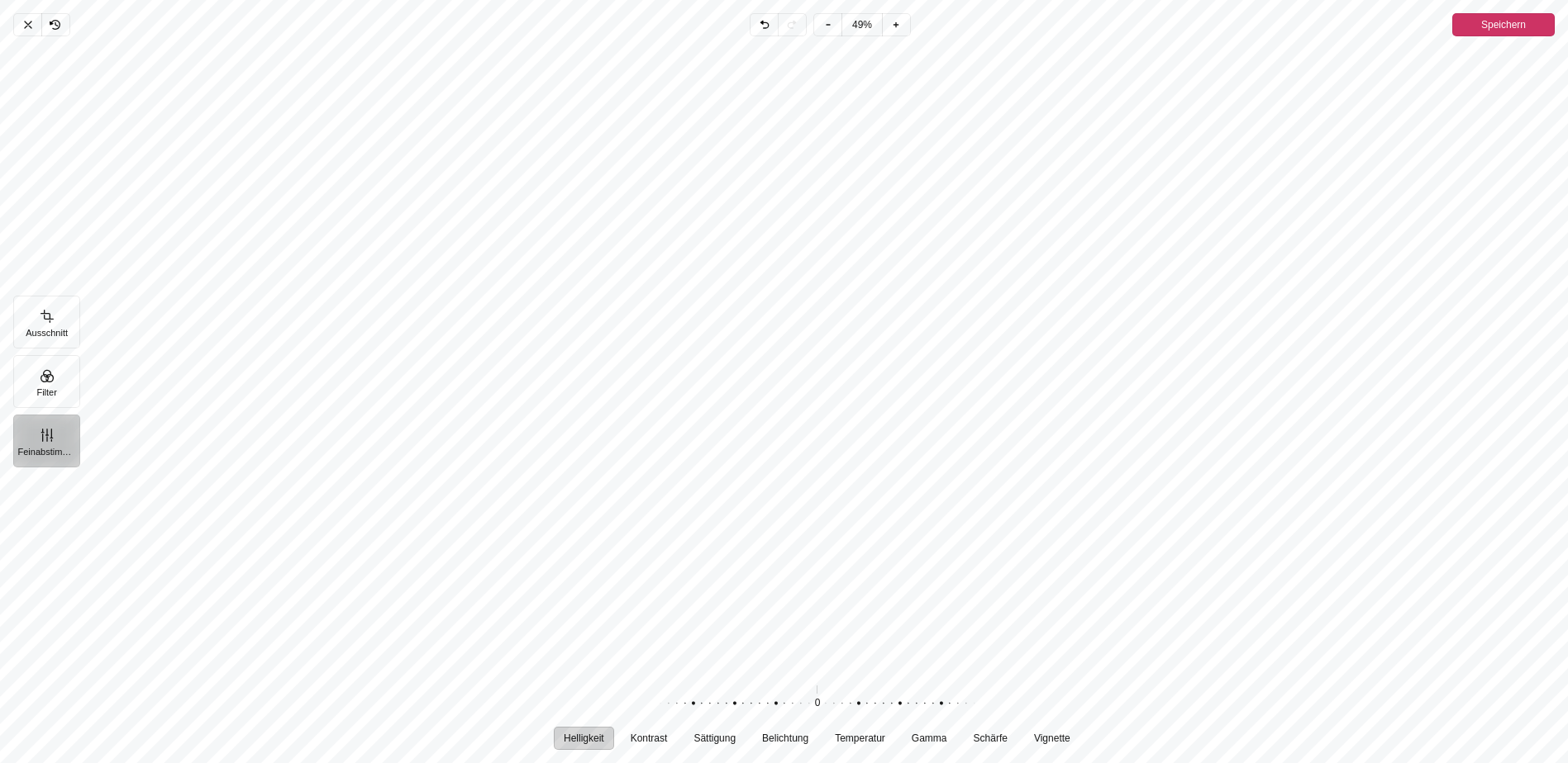
click at [564, 737] on button "Helligkeit" at bounding box center [583, 739] width 60 height 23
click at [660, 735] on span "Kontrast" at bounding box center [649, 738] width 37 height 10
click at [709, 738] on span "Sättigung" at bounding box center [714, 738] width 42 height 10
drag, startPoint x: 816, startPoint y: 705, endPoint x: 732, endPoint y: 699, distance: 84.2
click at [732, 699] on div "Pintura" at bounding box center [724, 704] width 318 height 46
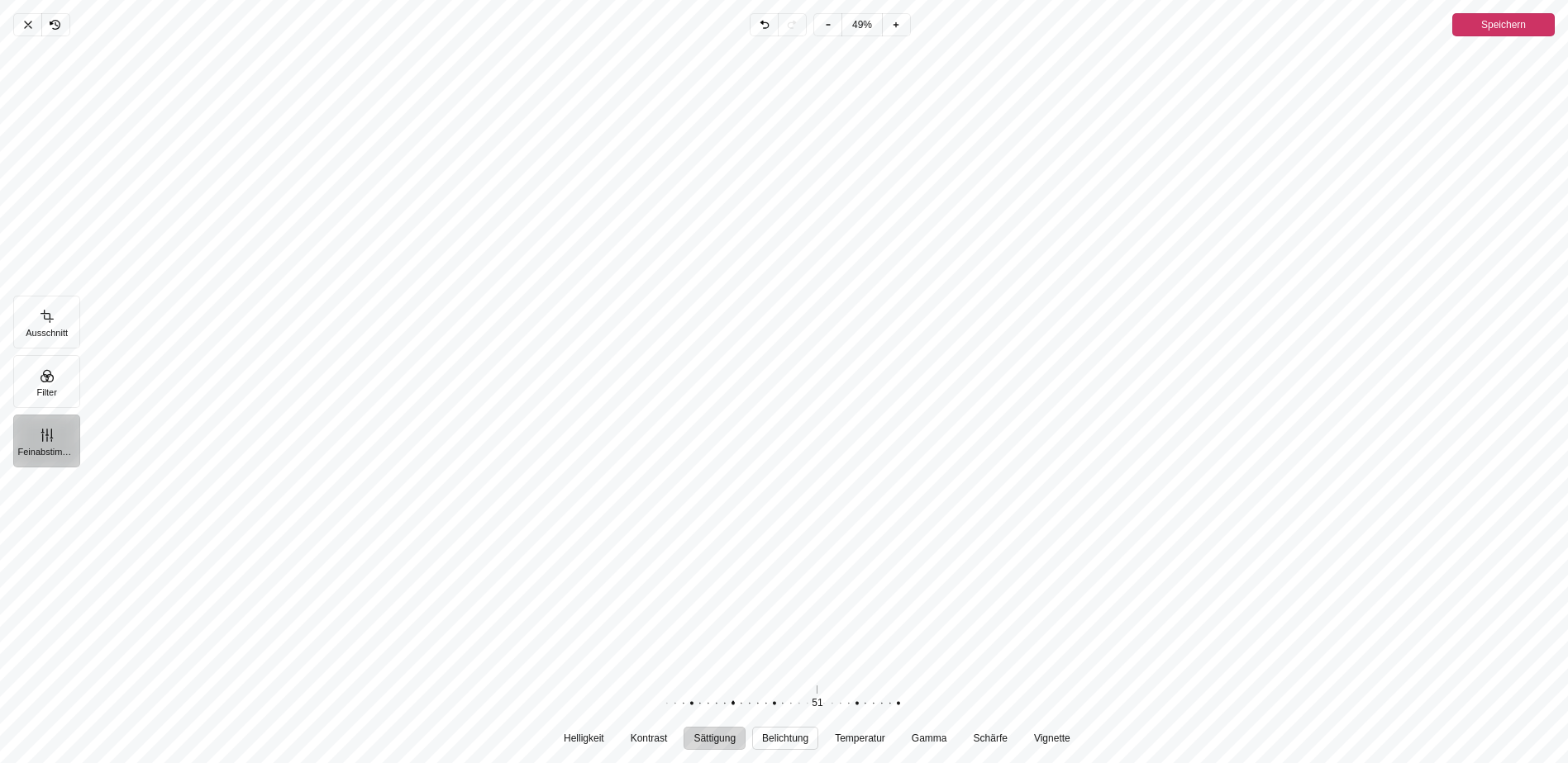
click at [772, 738] on span "Belichtung" at bounding box center [785, 738] width 46 height 10
drag, startPoint x: 782, startPoint y: 701, endPoint x: 728, endPoint y: 703, distance: 54.0
click at [728, 703] on div "Pintura" at bounding box center [756, 704] width 318 height 46
click at [33, 300] on button "Ausschnitt" at bounding box center [46, 322] width 67 height 52
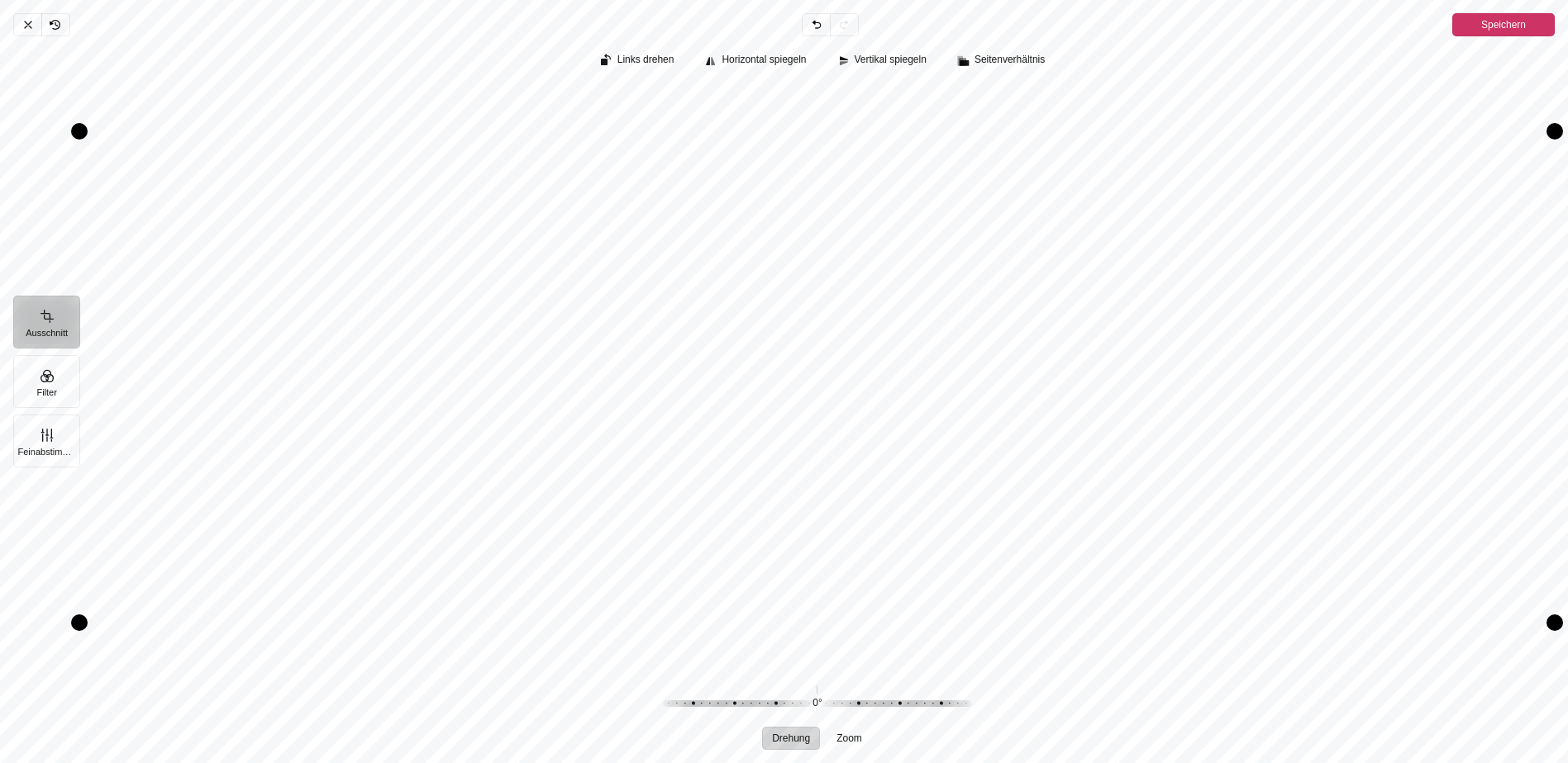
drag, startPoint x: 588, startPoint y: 330, endPoint x: 581, endPoint y: 375, distance: 45.5
click at [581, 375] on div "Pintura" at bounding box center [816, 377] width 1475 height 582
click at [28, 20] on icon "Pintura" at bounding box center [28, 24] width 13 height 13
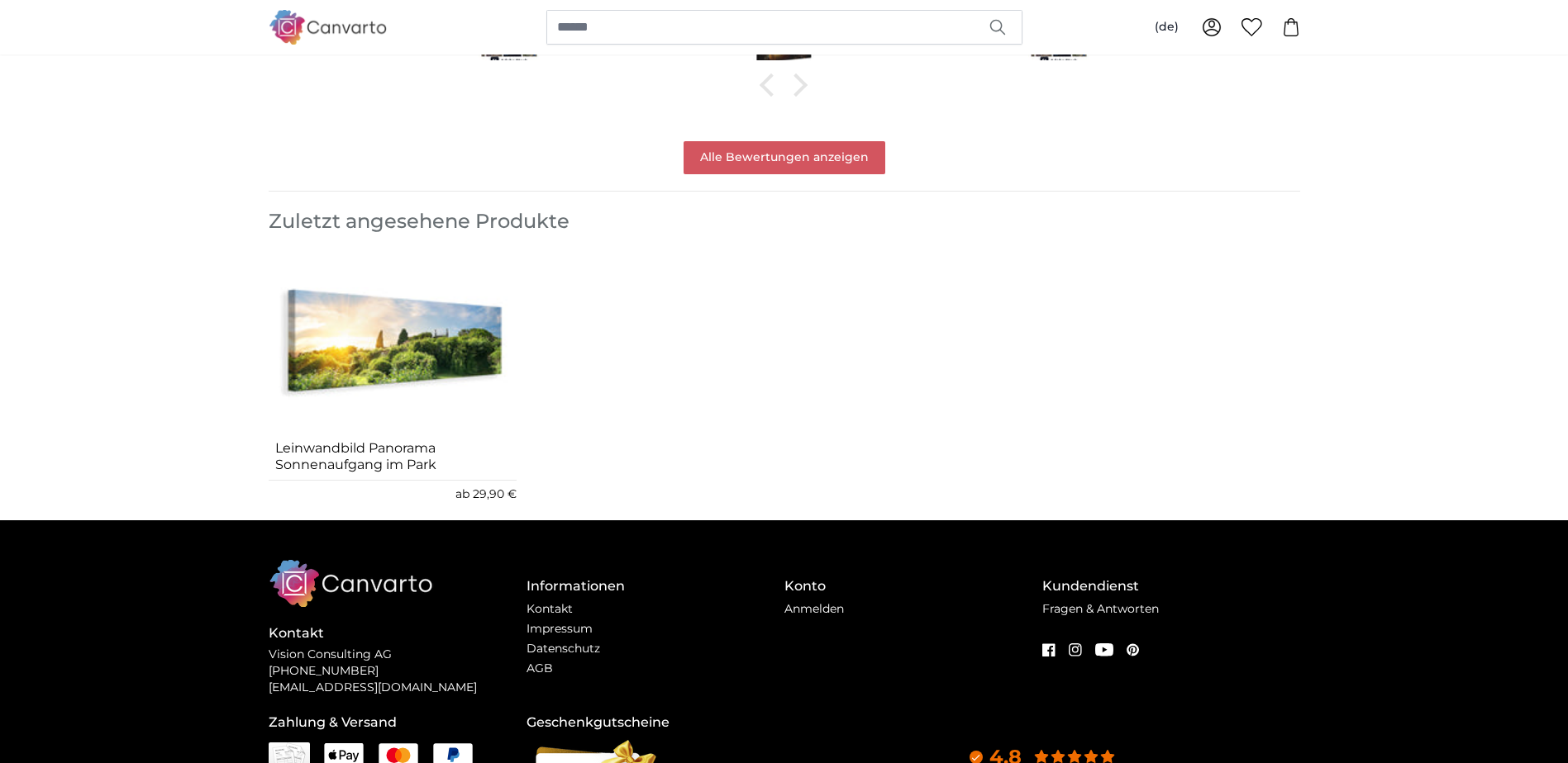
scroll to position [2344, 0]
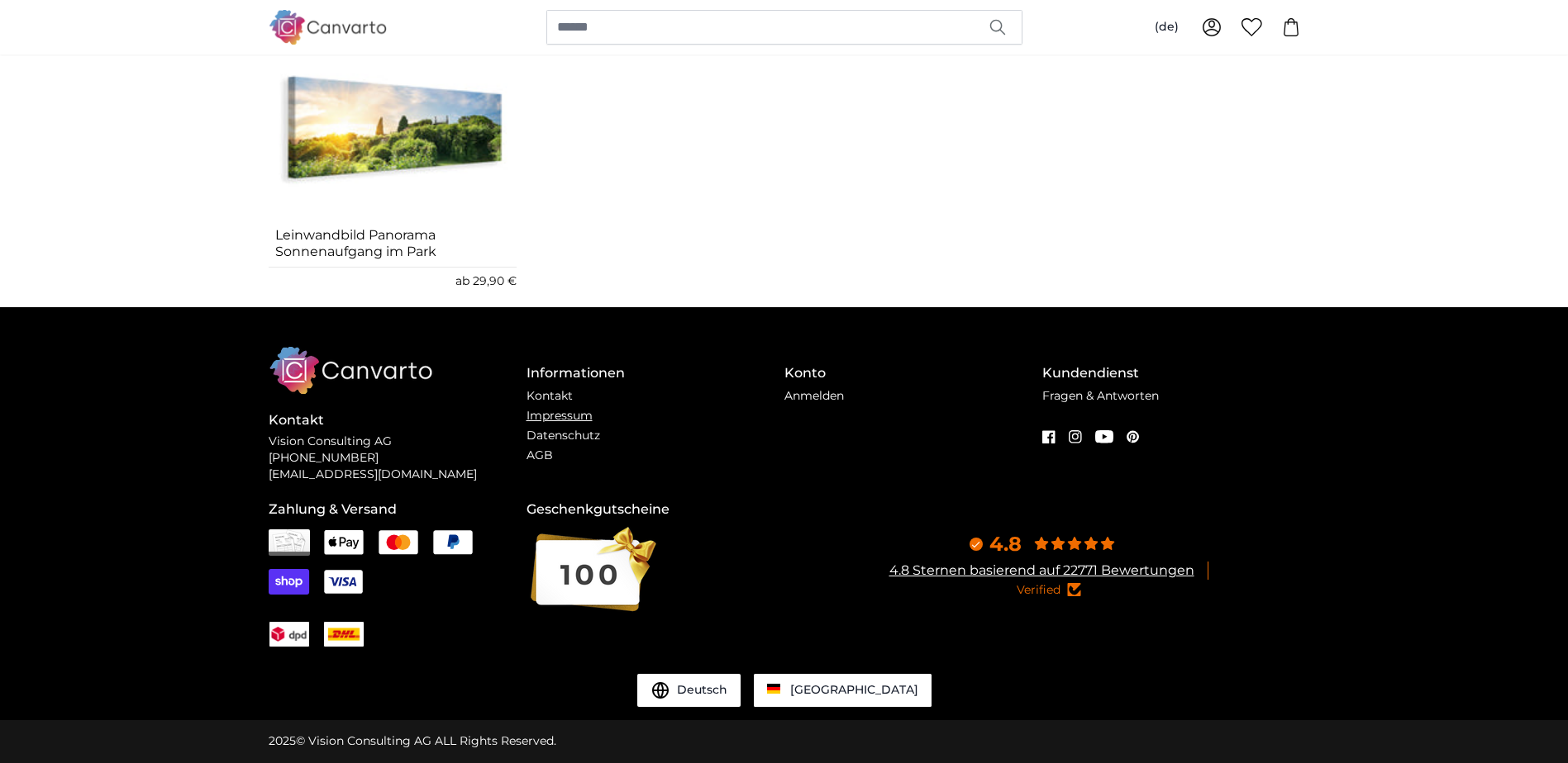
click at [571, 414] on link "Impressum" at bounding box center [559, 415] width 66 height 15
